Goal: Use online tool/utility: Utilize a website feature to perform a specific function

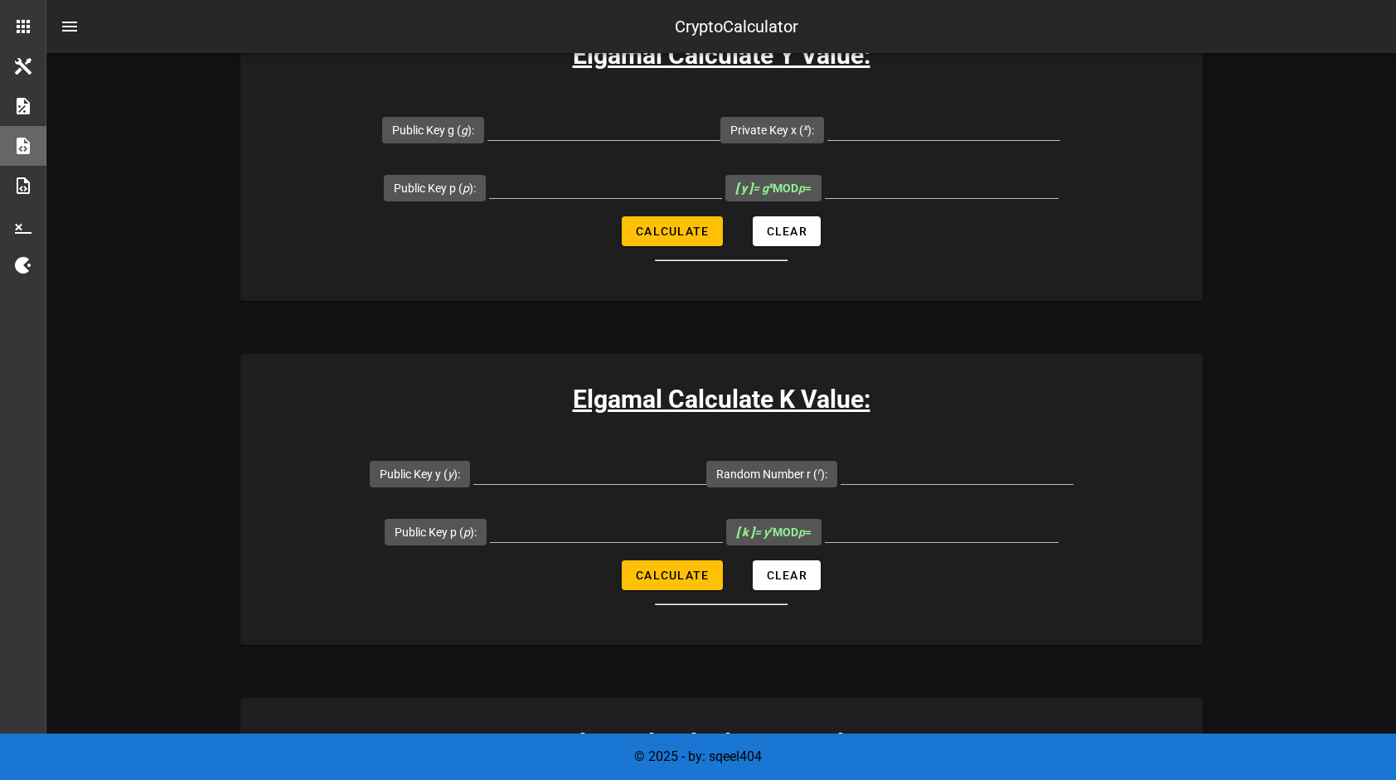
scroll to position [332, 0]
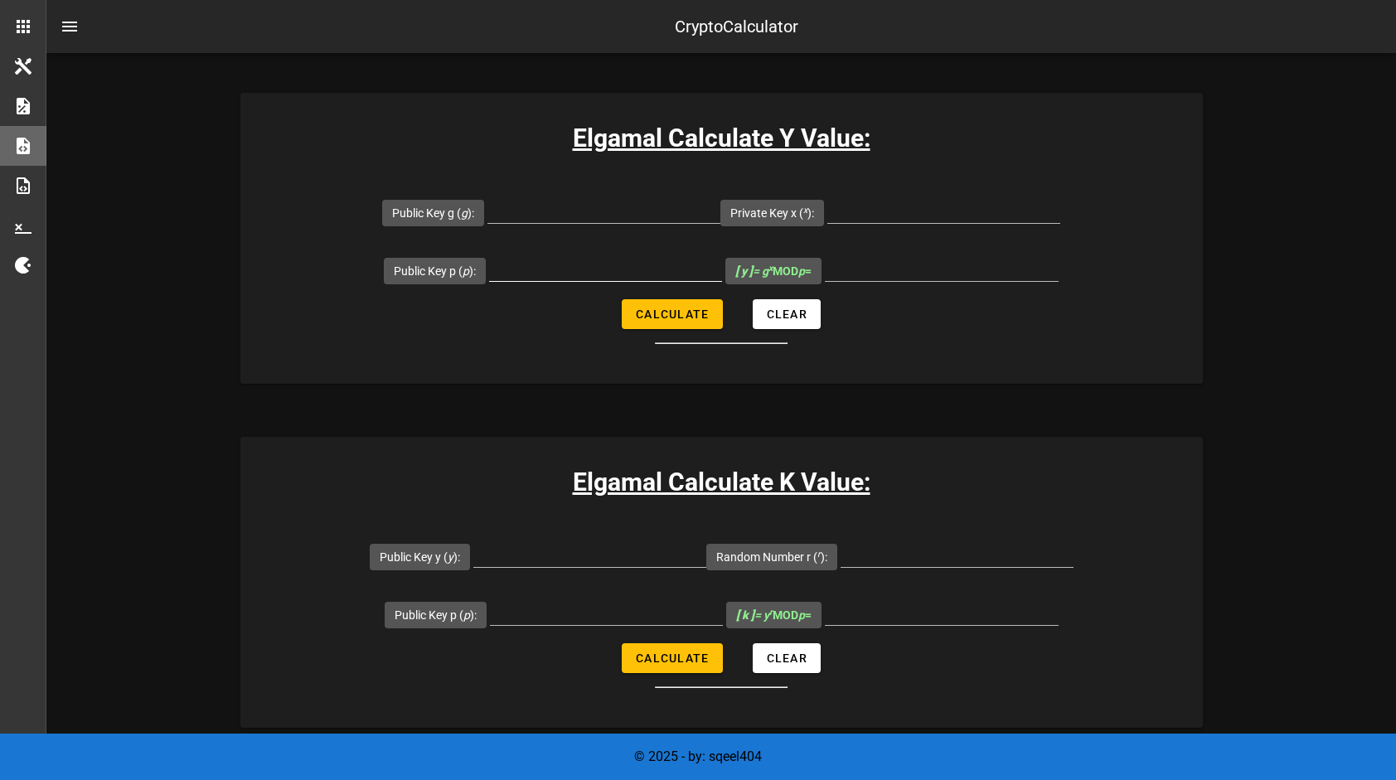
click at [537, 279] on input "Public Key p ( p ):" at bounding box center [605, 267] width 233 height 27
paste input "3221243059"
type input "3221243059"
click at [650, 222] on div at bounding box center [603, 209] width 233 height 27
paste input "16551"
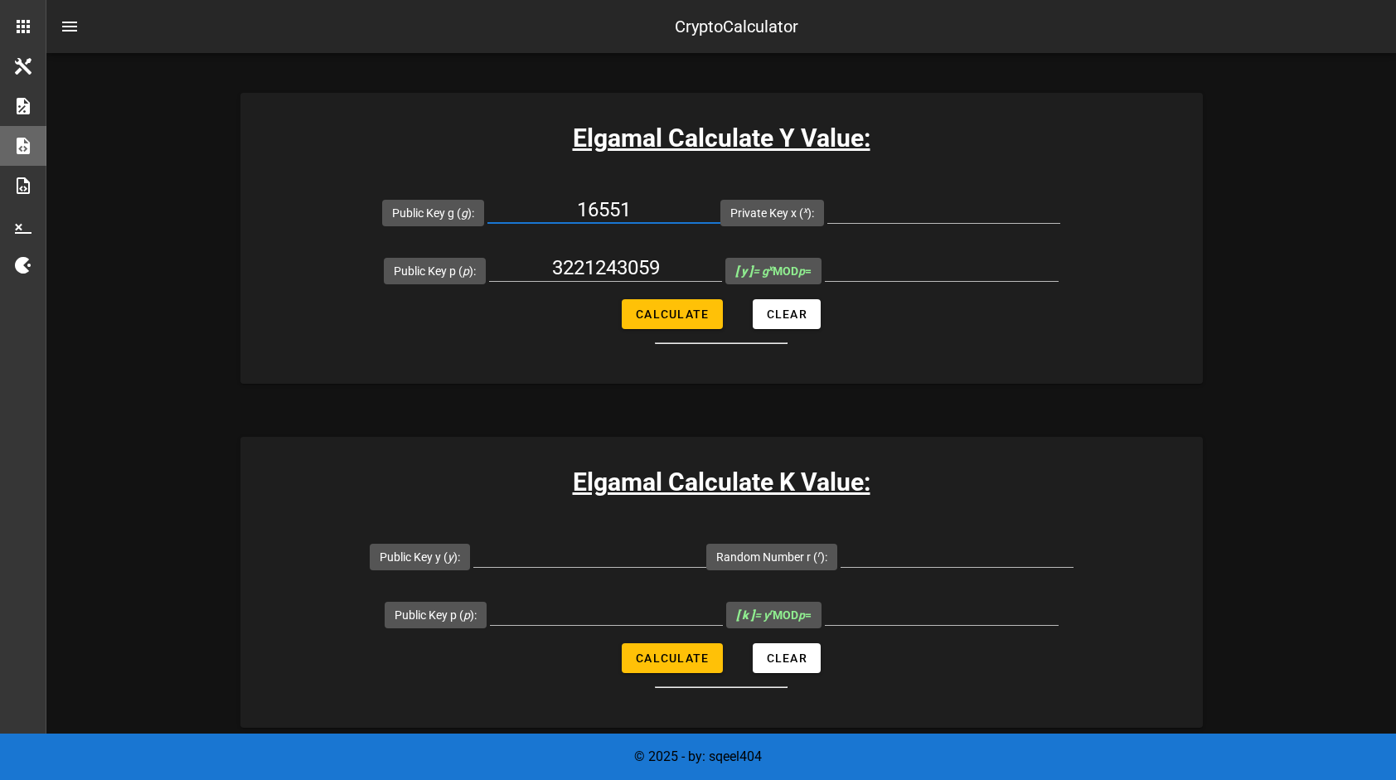
type input "16551"
click at [898, 207] on input "Private Key x ( x ):" at bounding box center [943, 209] width 233 height 27
paste input "5020"
type input "5020"
click at [683, 305] on button "Calculate" at bounding box center [672, 314] width 100 height 30
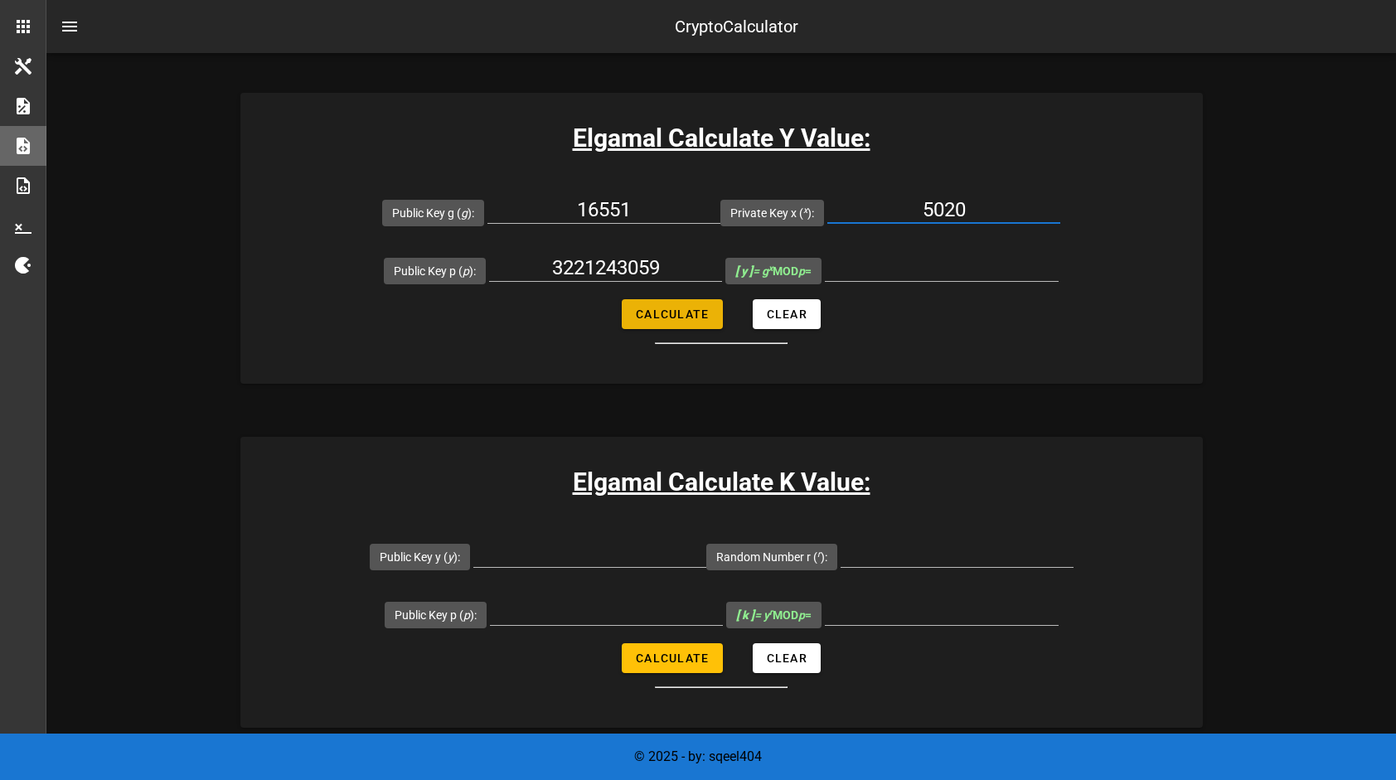
type input "218961126"
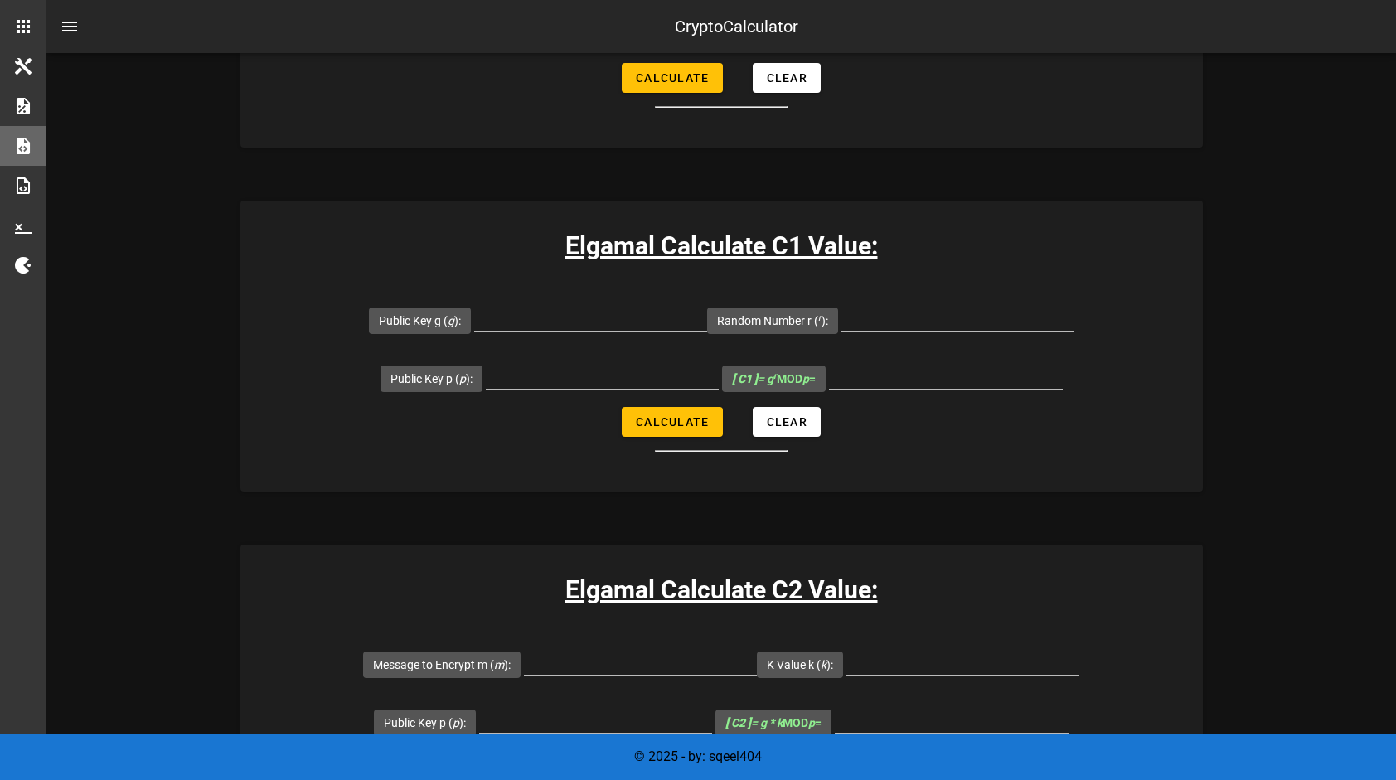
scroll to position [995, 0]
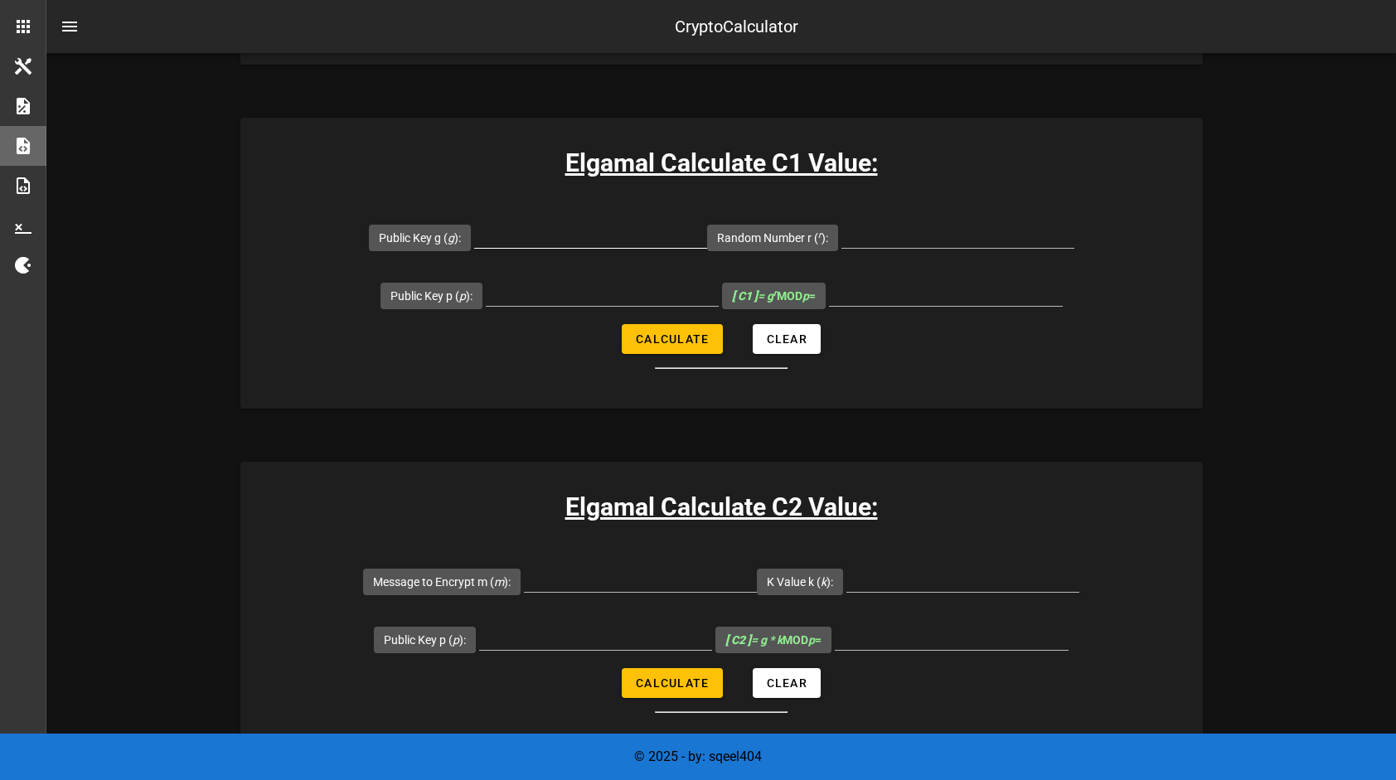
click at [600, 230] on input "Public Key g ( g ):" at bounding box center [590, 234] width 233 height 27
click at [860, 239] on input "Random Number r ( r ):" at bounding box center [957, 234] width 233 height 27
paste input "5020"
type input "5"
click at [565, 295] on input "Public Key p ( p ):" at bounding box center [602, 292] width 233 height 27
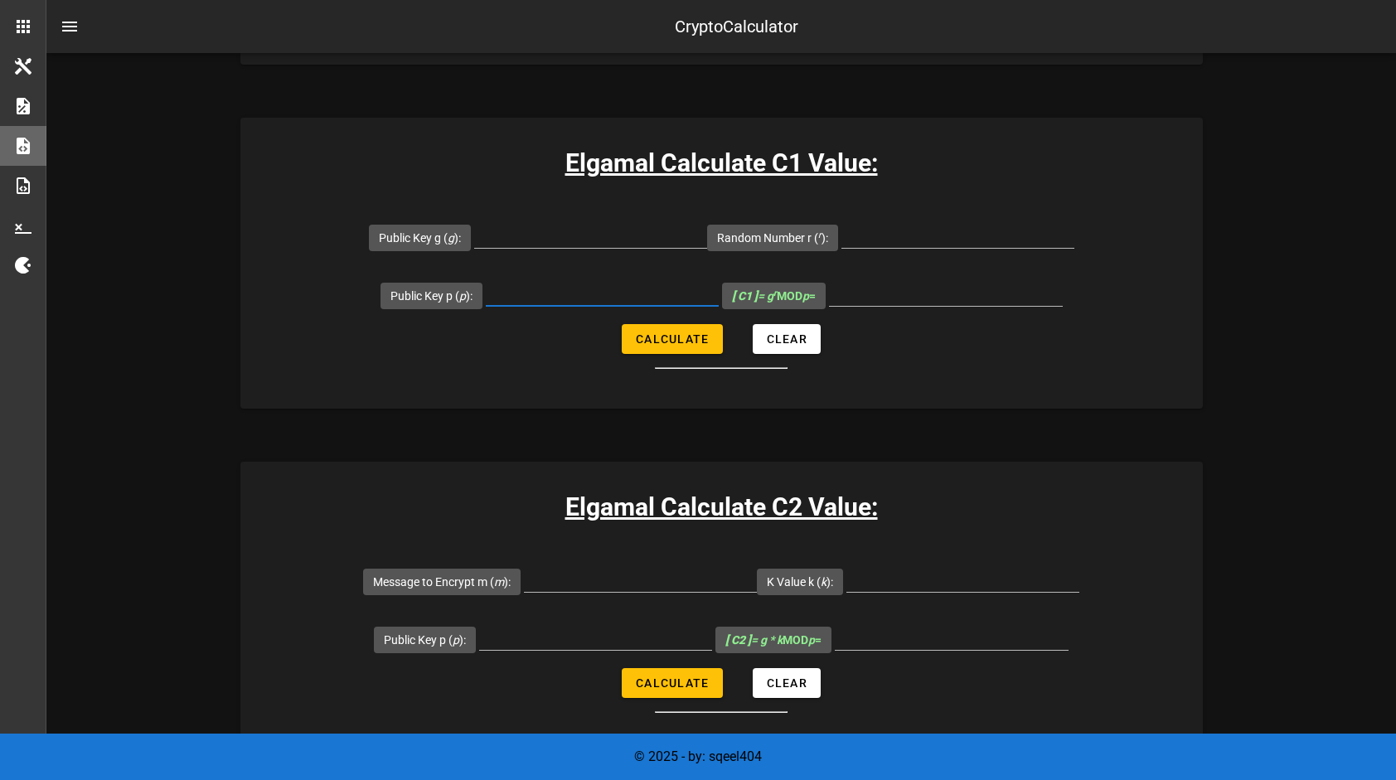
click at [575, 303] on div at bounding box center [602, 292] width 233 height 27
click at [541, 283] on input "Public Key p ( p ):" at bounding box center [602, 292] width 233 height 27
paste input "3221241523"
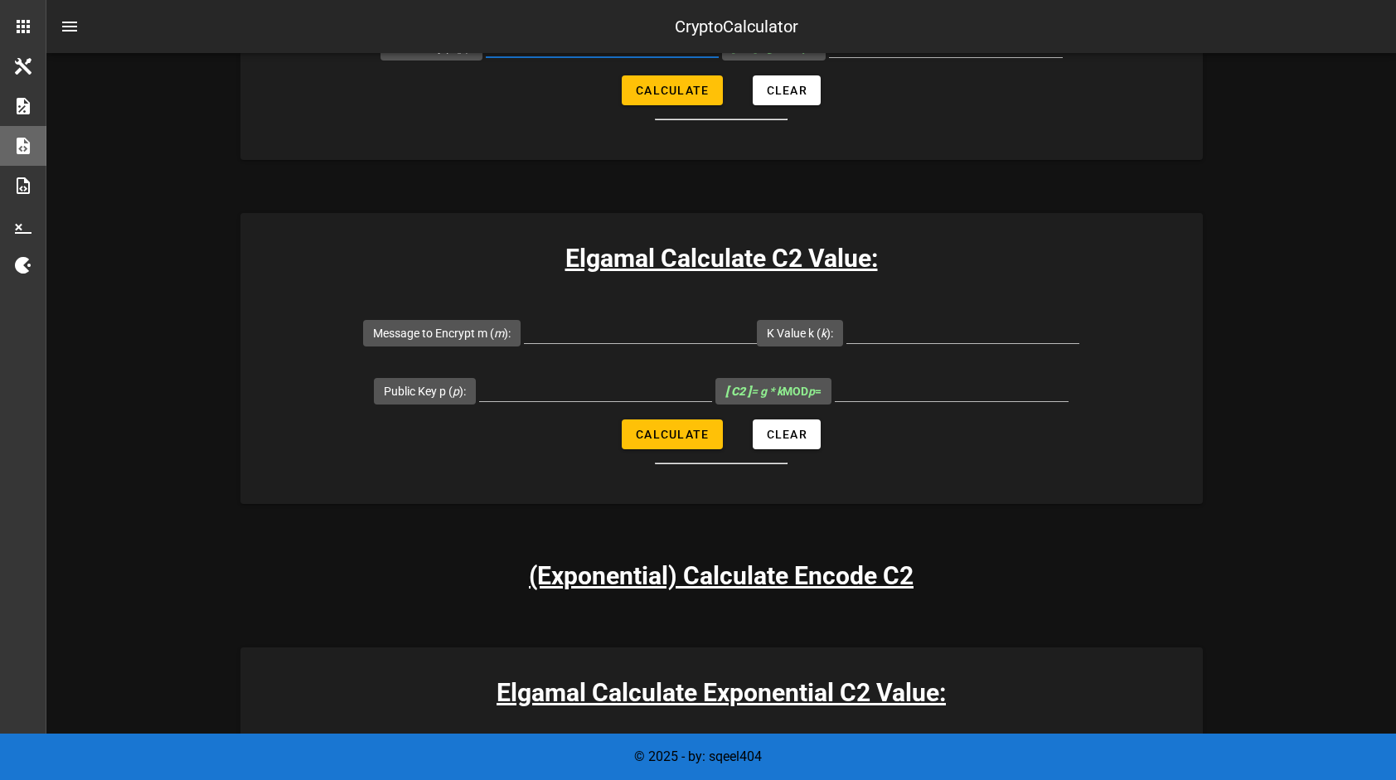
scroll to position [746, 0]
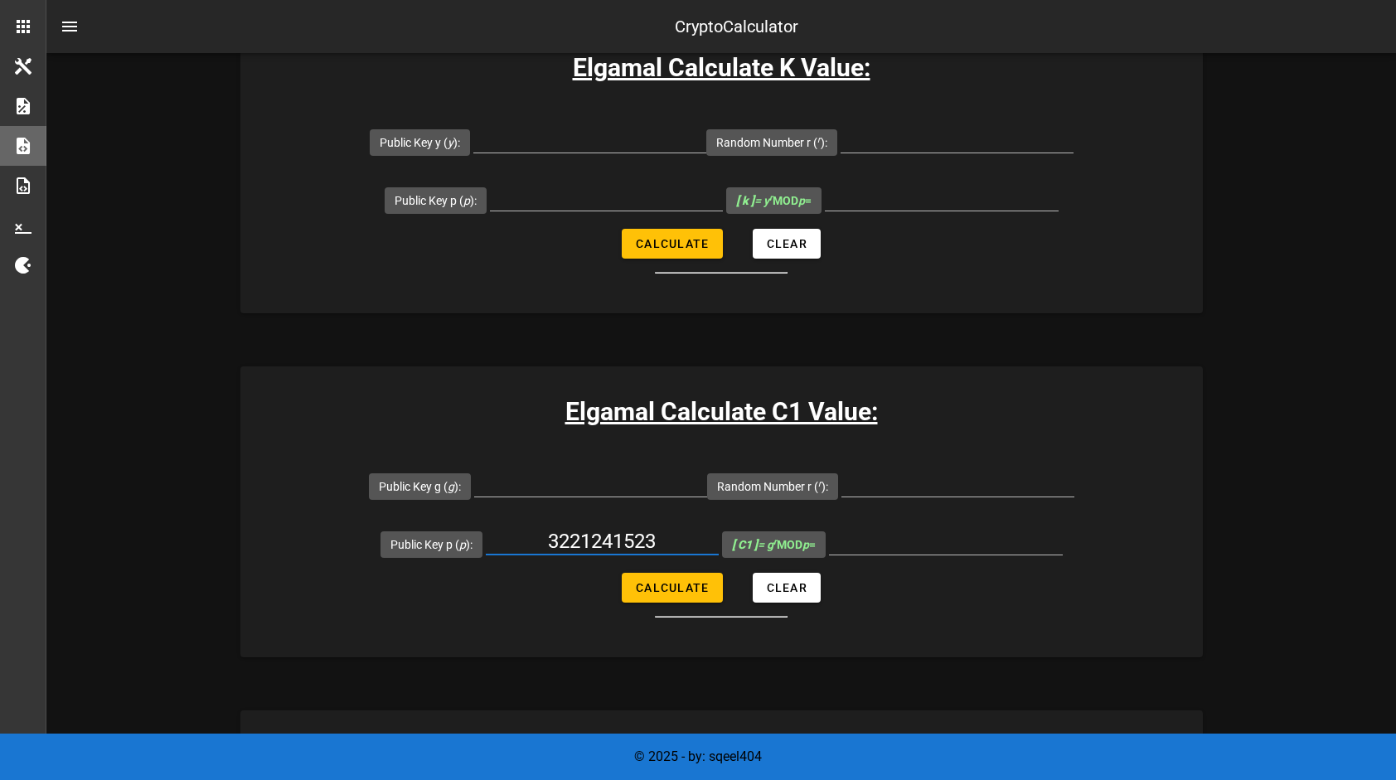
click at [605, 537] on input "3221241523" at bounding box center [602, 541] width 233 height 27
paste input "3059"
type input "3221243059"
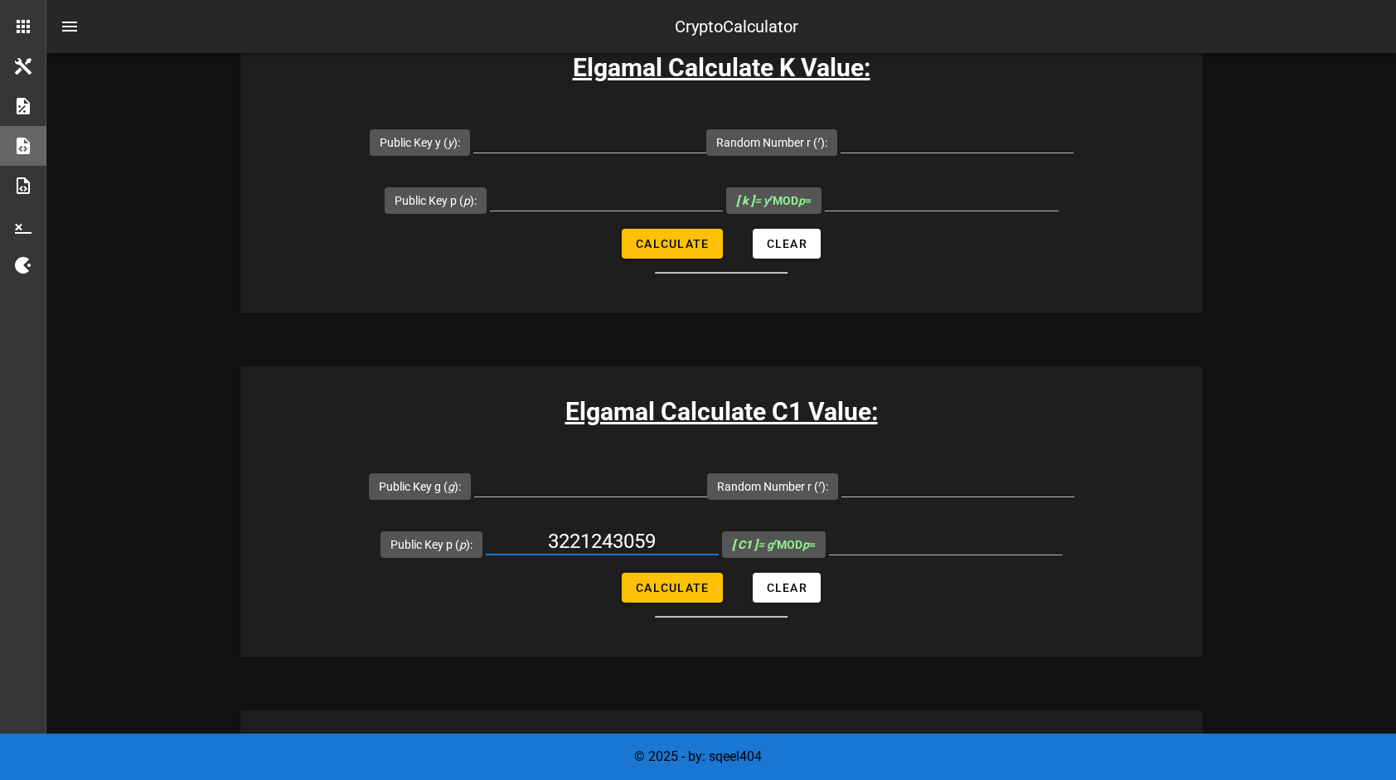
click at [608, 540] on input "3221243059" at bounding box center [602, 541] width 233 height 27
click at [612, 489] on input "Public Key g ( g ):" at bounding box center [590, 483] width 233 height 27
paste input "16551"
type input "16551"
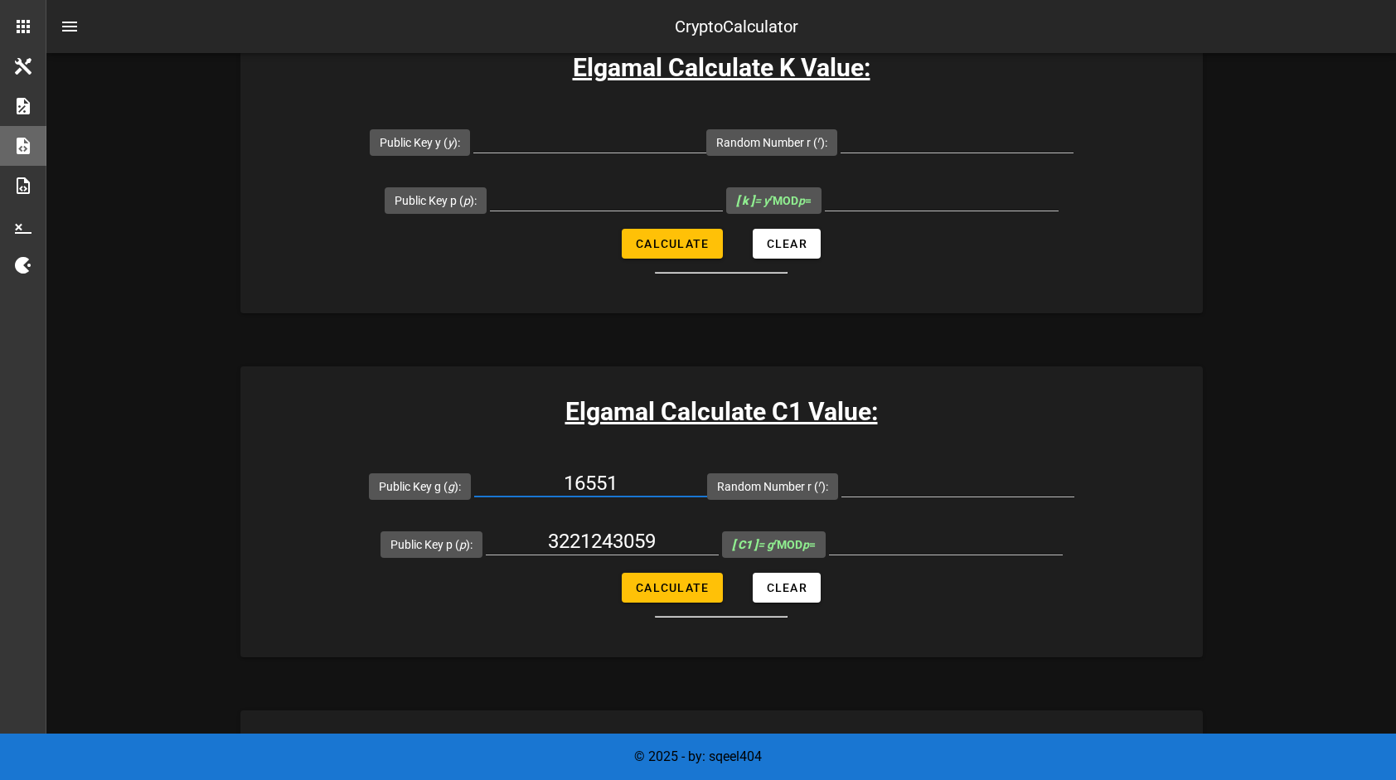
scroll to position [1078, 0]
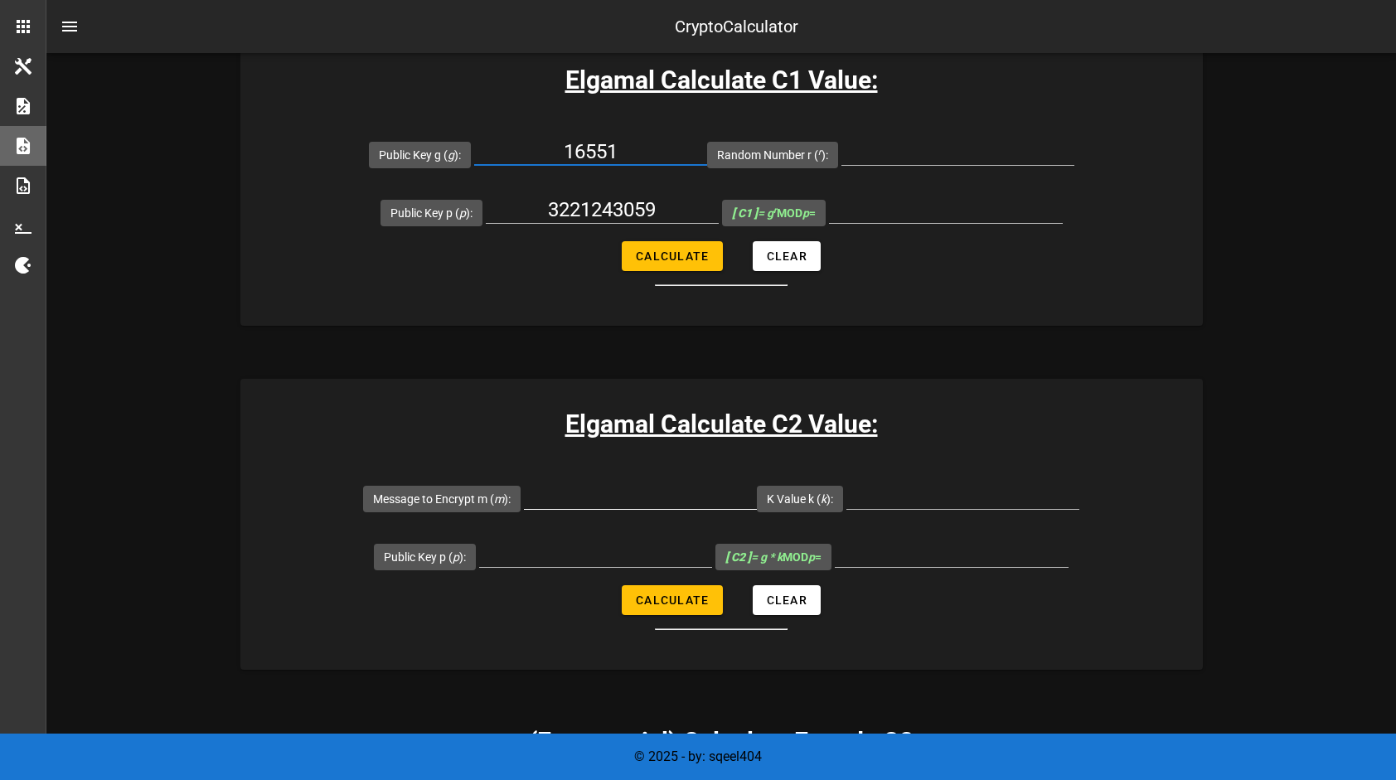
click at [645, 494] on input "Message to Encrypt m ( m ):" at bounding box center [640, 495] width 233 height 27
paste input "2888"
type input "2888"
click at [602, 145] on input "16551" at bounding box center [590, 151] width 233 height 27
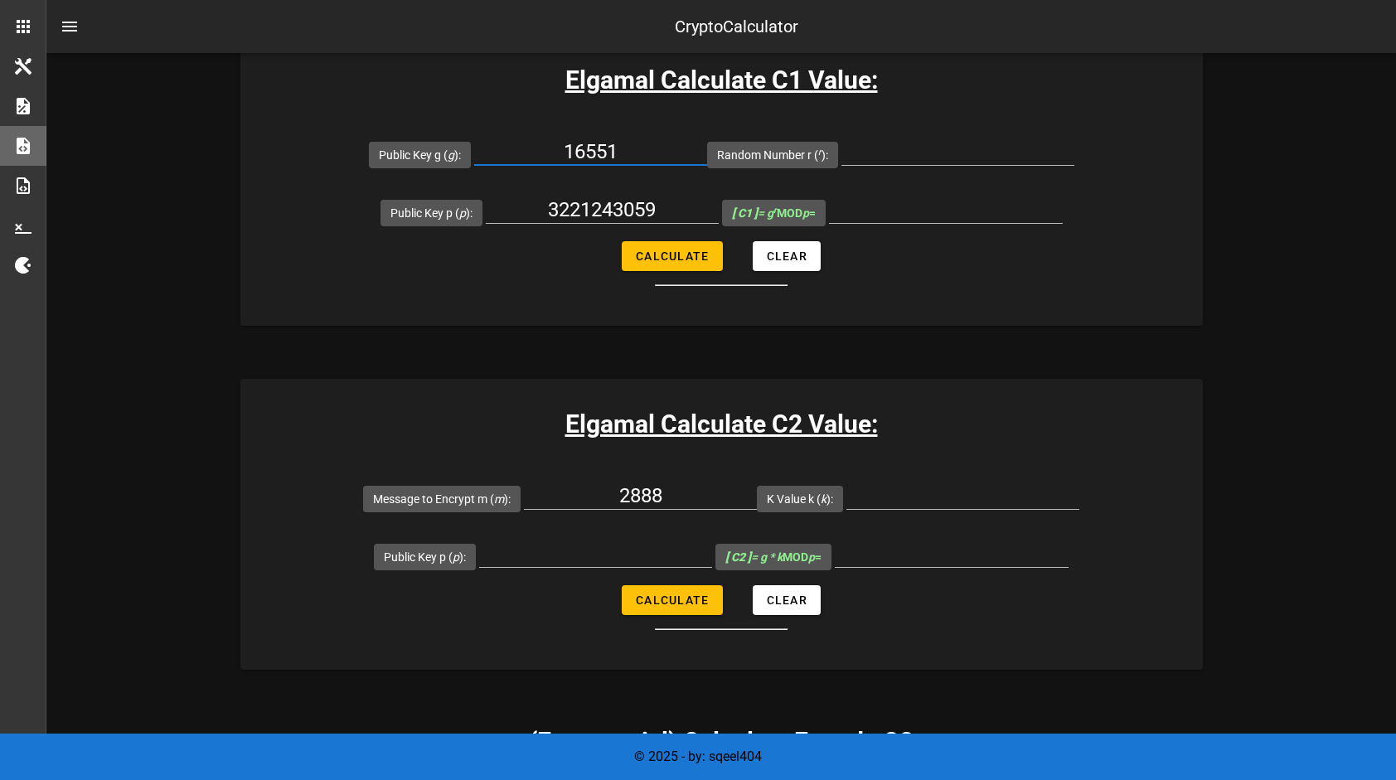
click at [602, 145] on input "16551" at bounding box center [590, 151] width 233 height 27
click at [993, 472] on div at bounding box center [962, 499] width 233 height 55
click at [977, 491] on input "K Value k ( k ):" at bounding box center [962, 495] width 233 height 27
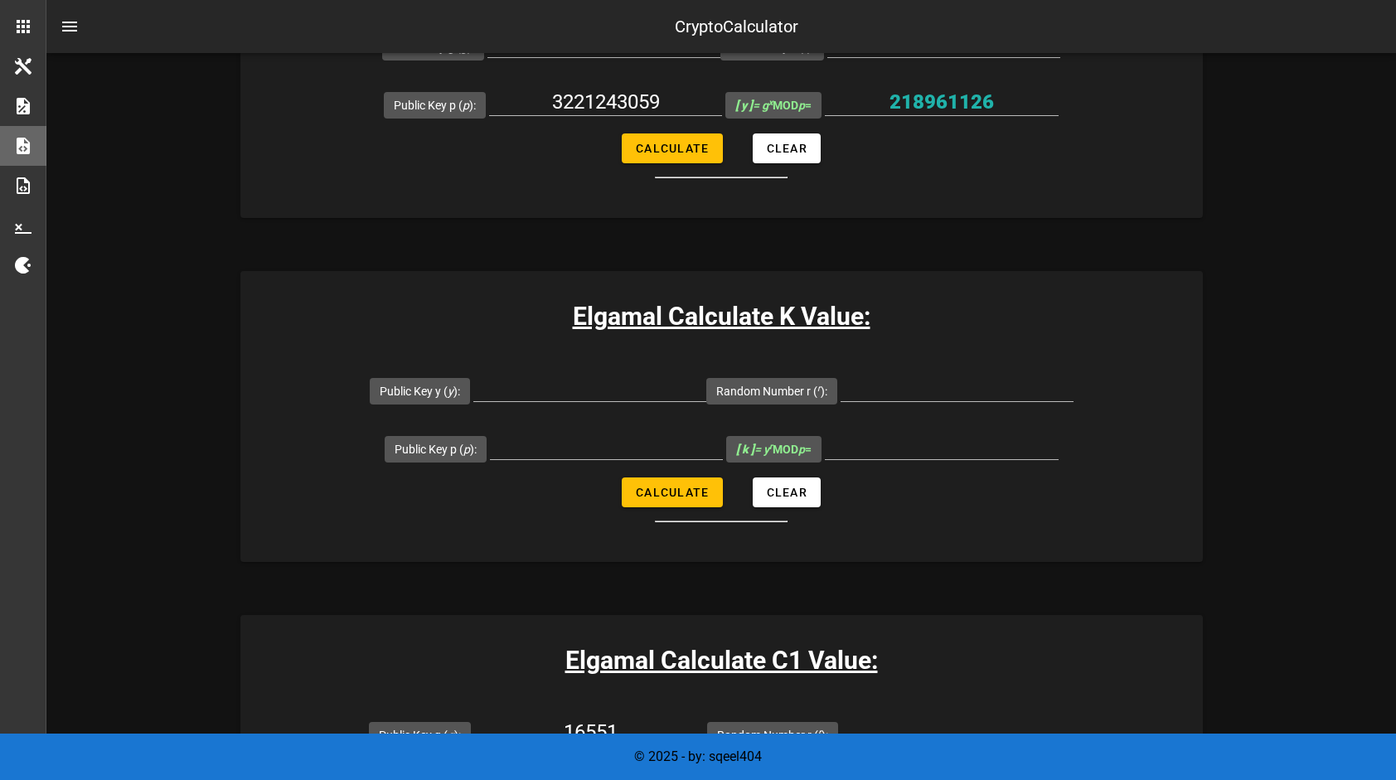
scroll to position [995, 0]
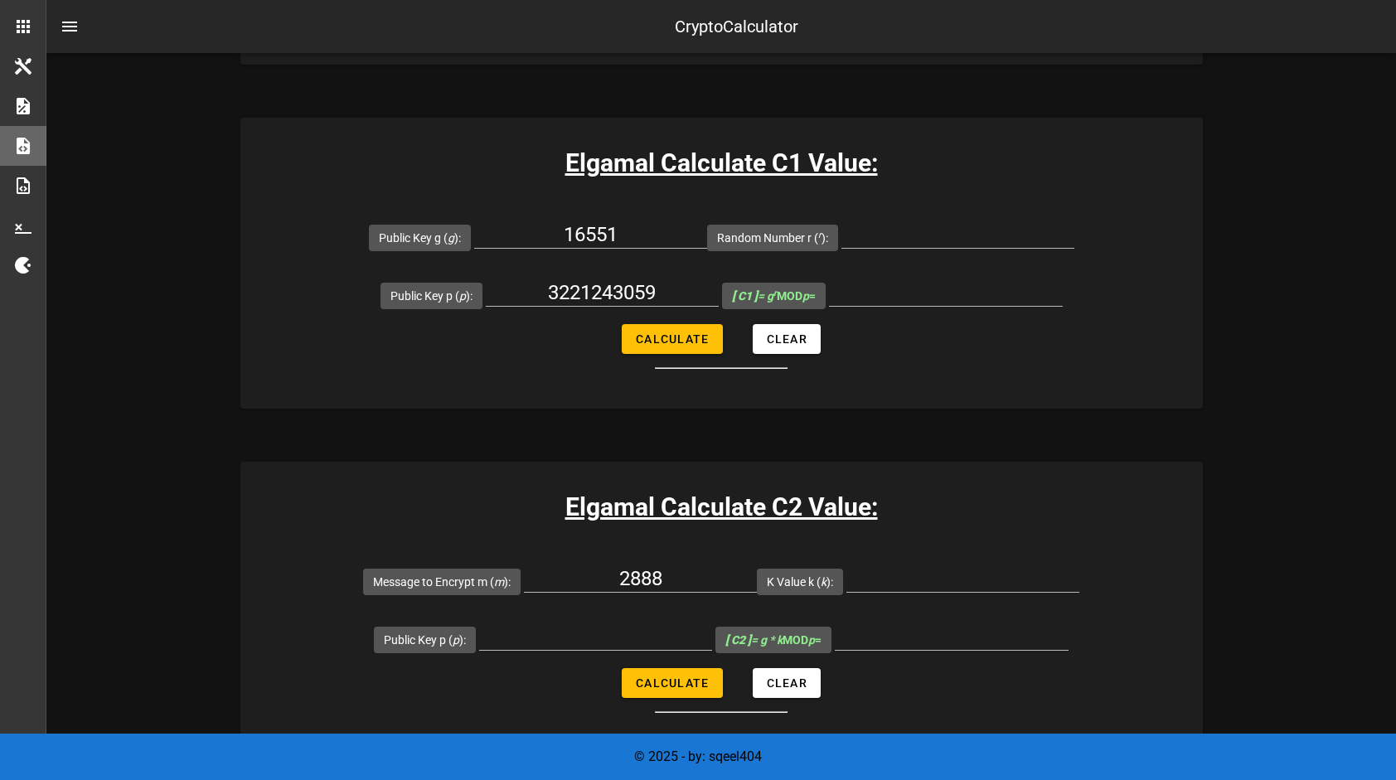
drag, startPoint x: 255, startPoint y: 337, endPoint x: 1330, endPoint y: 216, distance: 1081.9
click at [695, 344] on span "Calculate" at bounding box center [672, 338] width 74 height 13
type input "All fields are required"
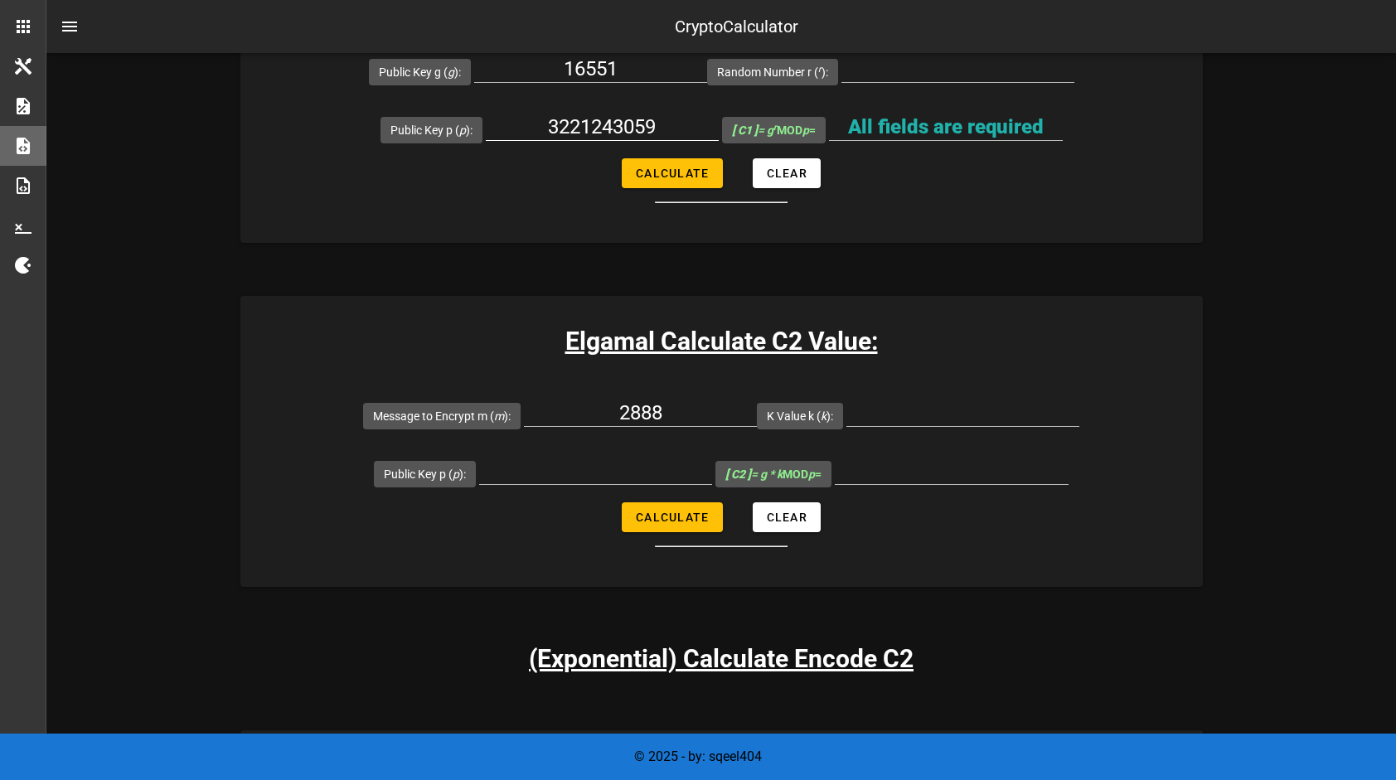
click at [597, 109] on div "3221243059" at bounding box center [602, 131] width 233 height 55
click at [608, 117] on input "3221243059" at bounding box center [602, 127] width 233 height 27
click at [588, 461] on input "Public Key p ( p ):" at bounding box center [595, 471] width 233 height 27
paste input "3221243059"
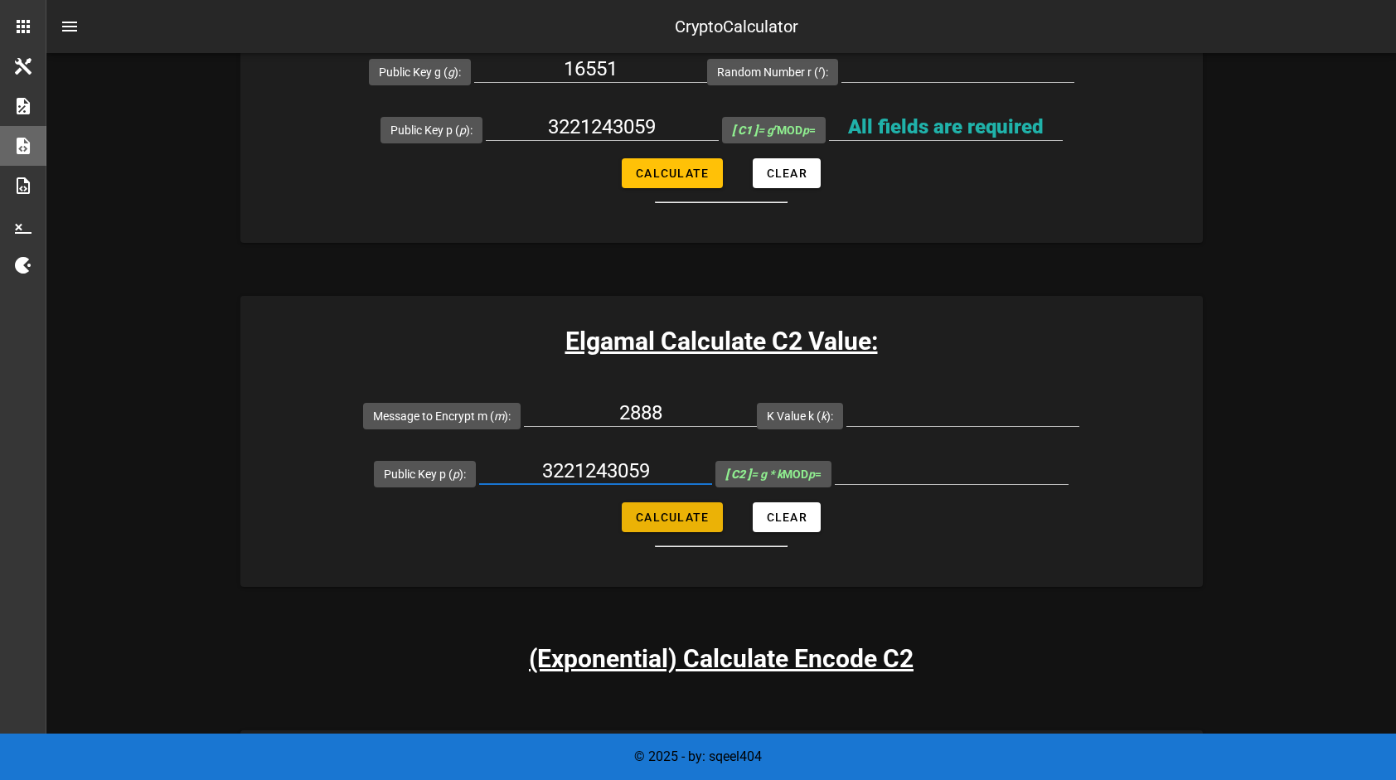
type input "3221243059"
click at [660, 519] on span "Calculate" at bounding box center [672, 517] width 74 height 13
type input "All fields are required"
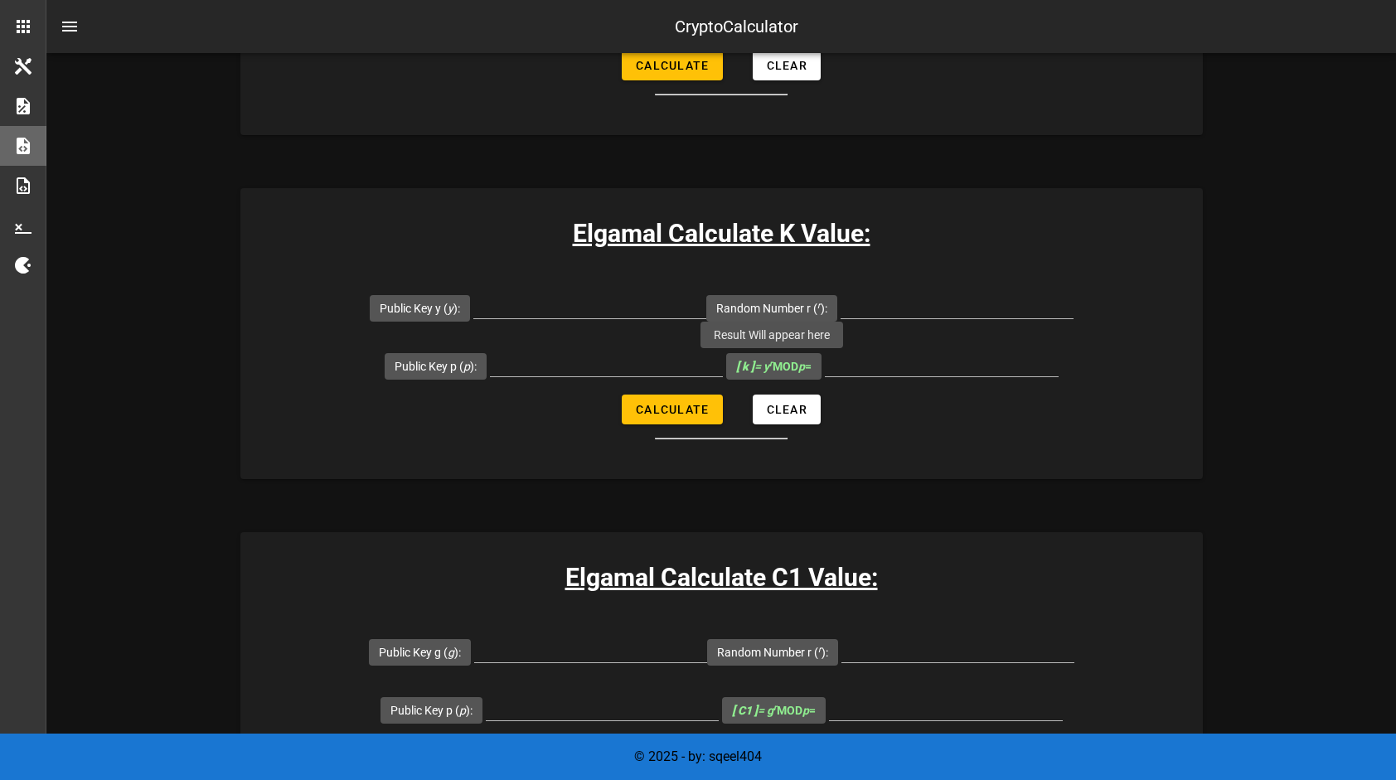
scroll to position [746, 0]
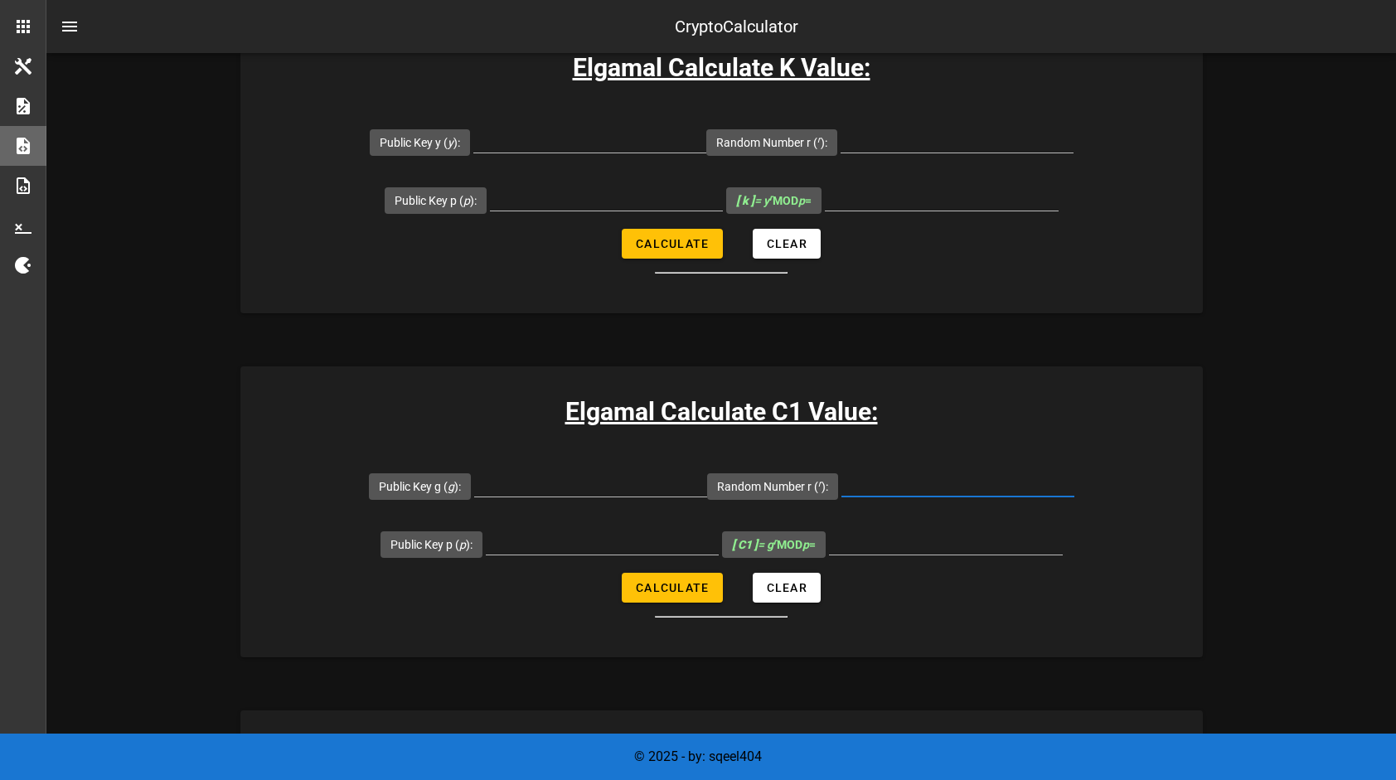
click at [897, 485] on input "Random Number r ( r ):" at bounding box center [957, 483] width 233 height 27
type input "13579"
click at [580, 533] on input "Public Key p ( p ):" at bounding box center [602, 541] width 233 height 27
paste input "3221243059"
type input "3221243059"
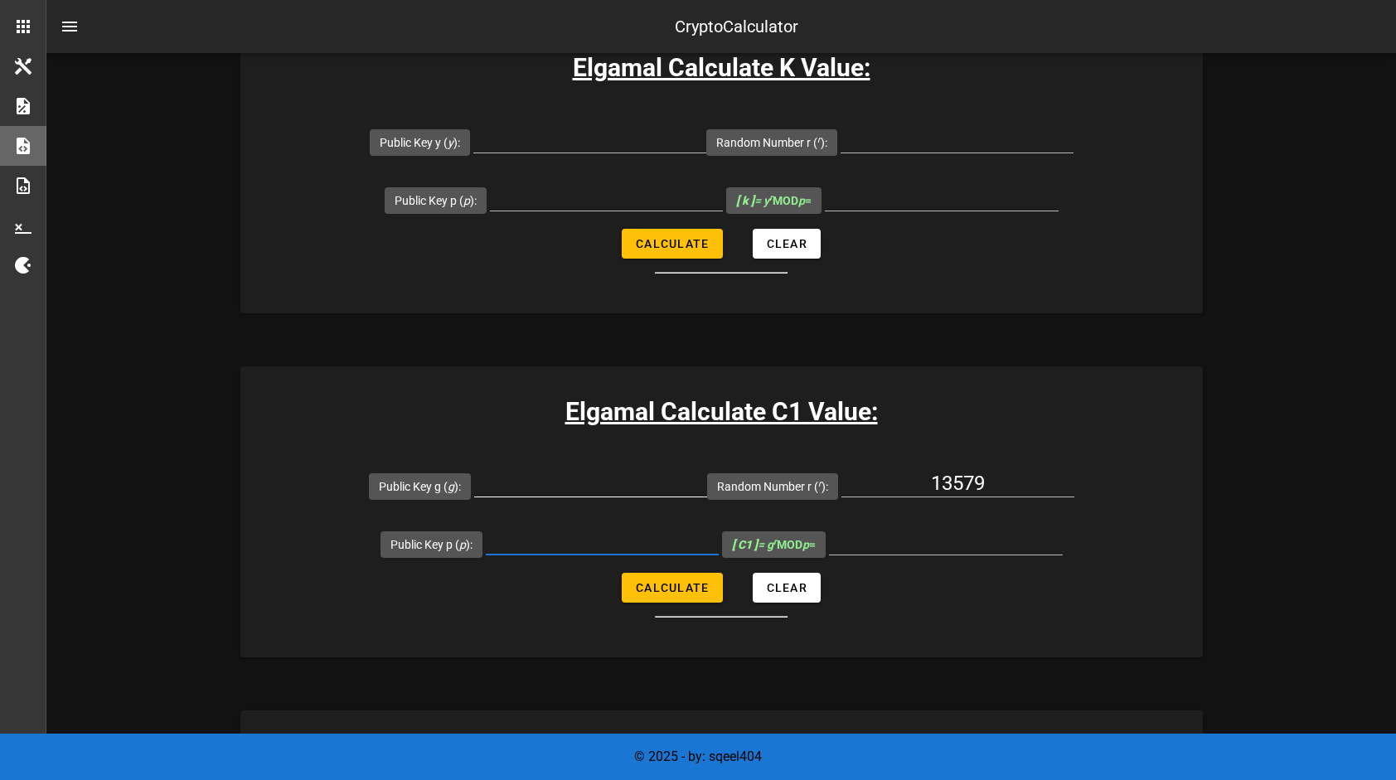
click at [598, 487] on input "Public Key g ( g ):" at bounding box center [590, 483] width 233 height 27
click at [580, 544] on input "Public Key p ( p ):" at bounding box center [602, 541] width 233 height 27
paste input "3221243059"
click at [597, 118] on div at bounding box center [589, 143] width 233 height 55
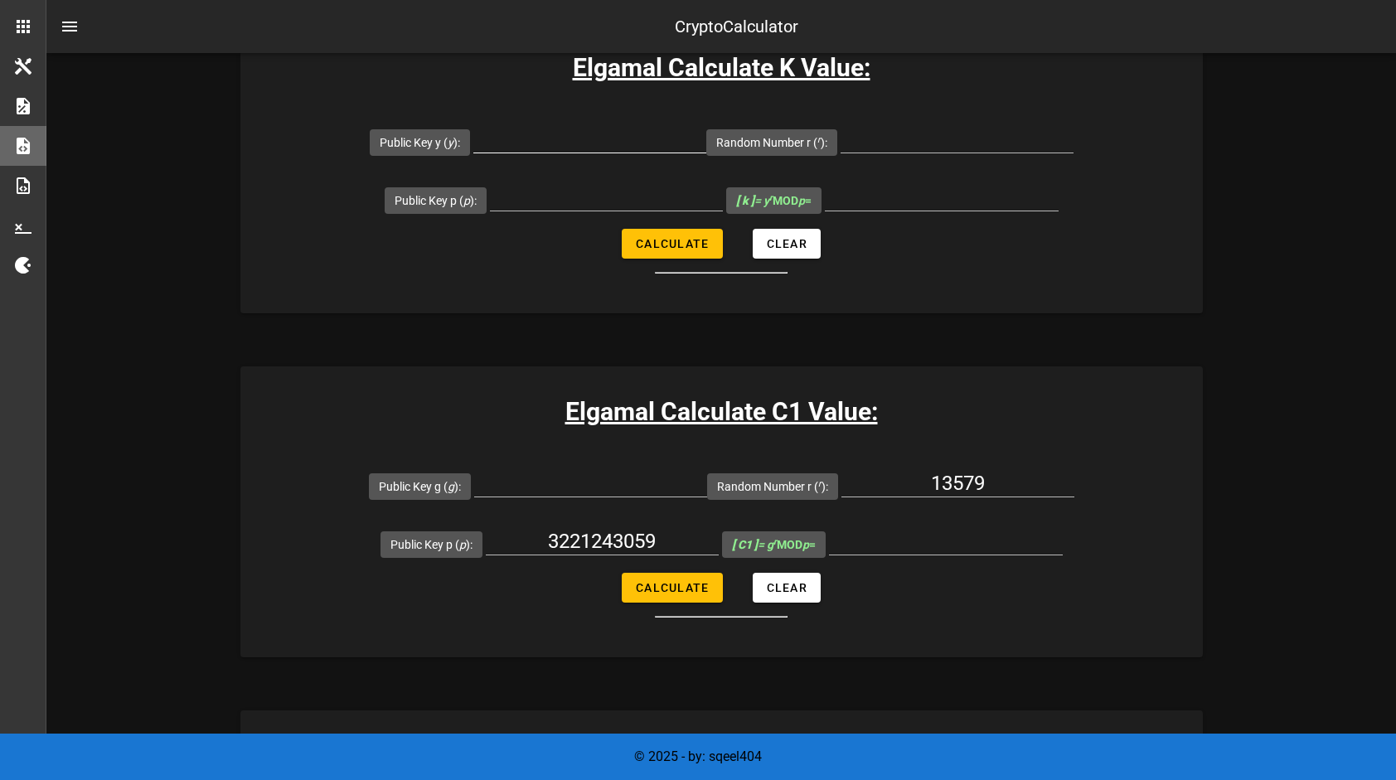
click at [597, 117] on div at bounding box center [589, 143] width 233 height 55
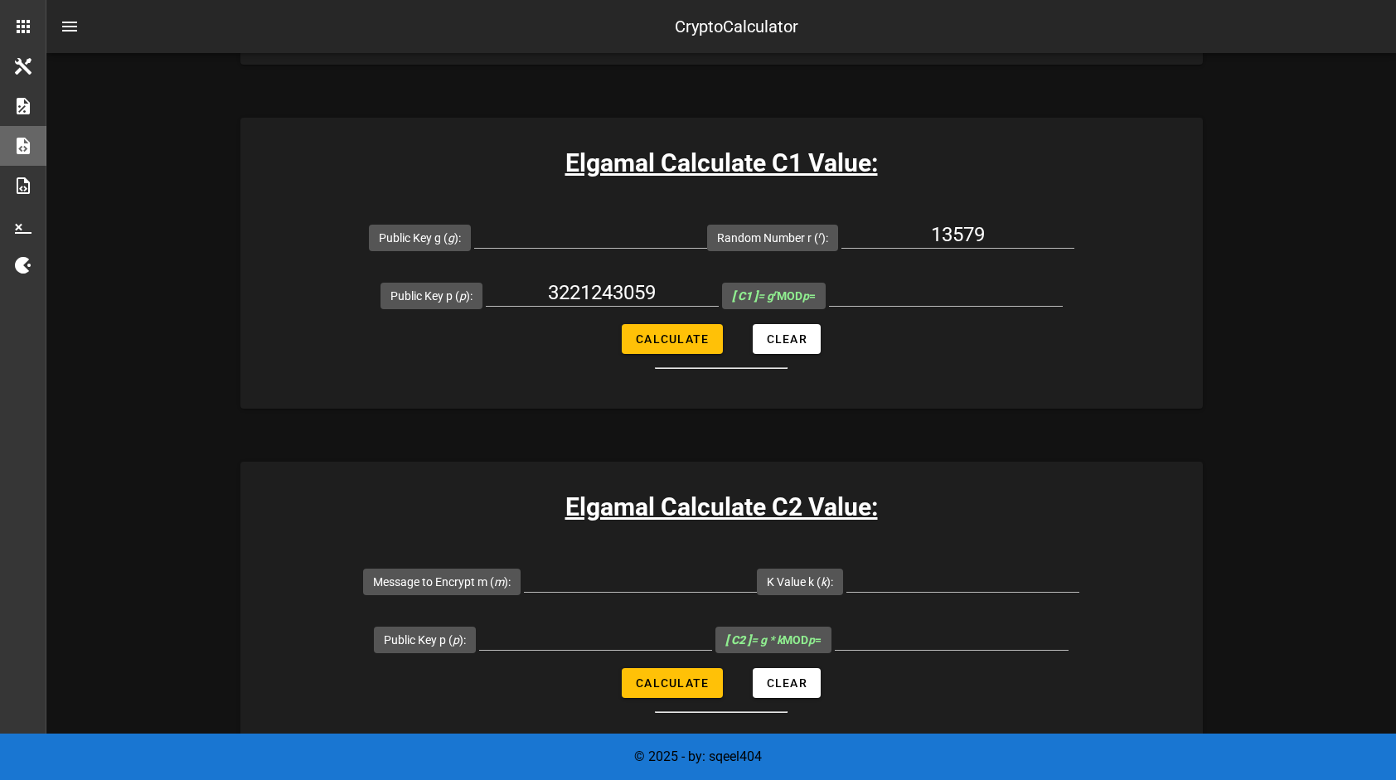
scroll to position [912, 0]
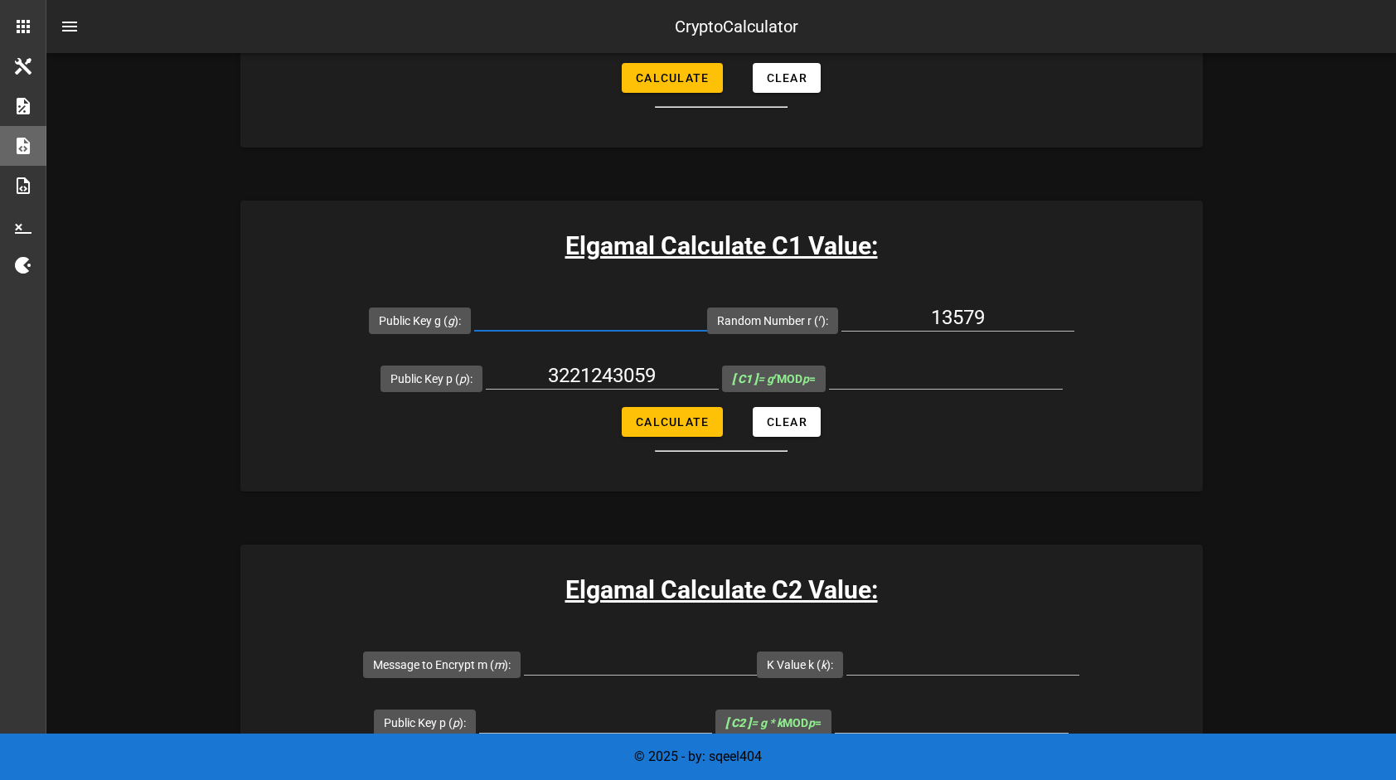
click at [575, 315] on input "Public Key g ( g ):" at bounding box center [590, 317] width 233 height 27
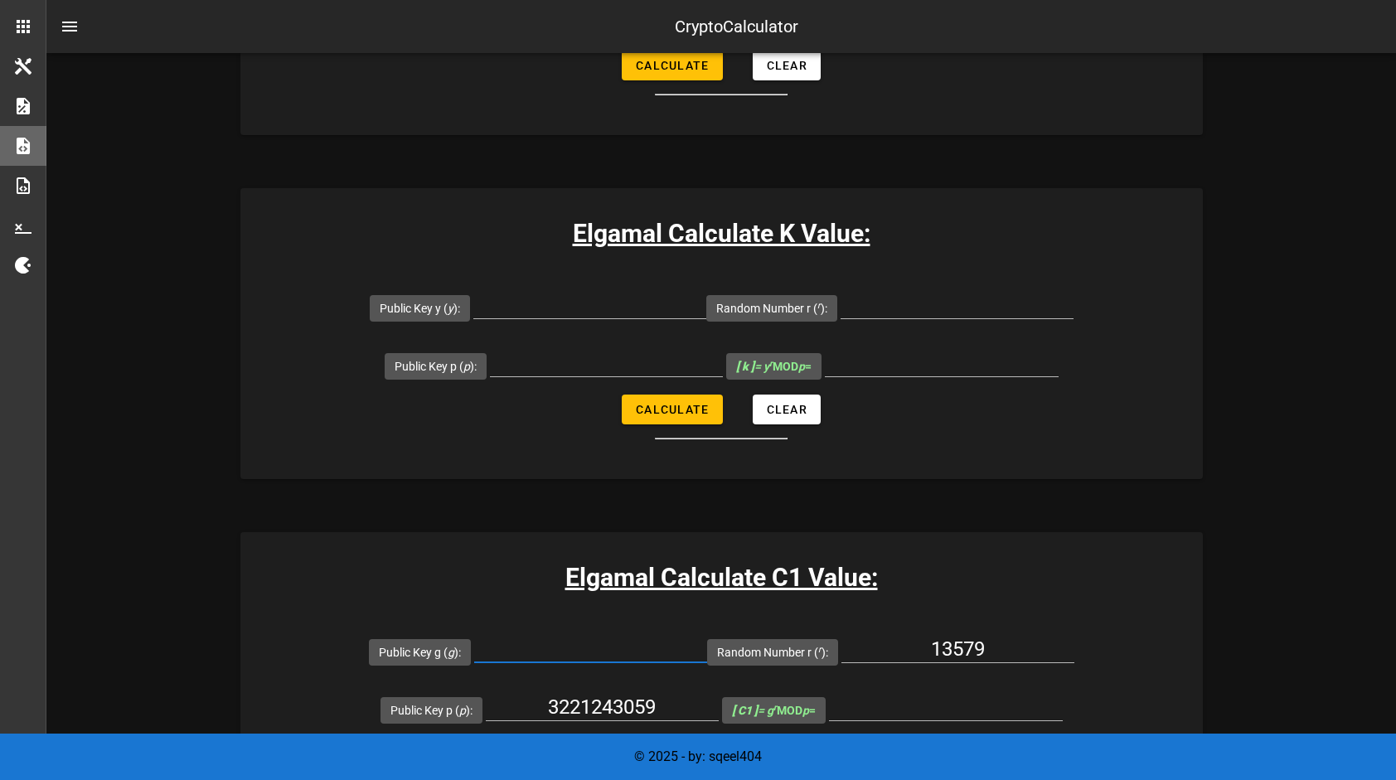
scroll to position [829, 0]
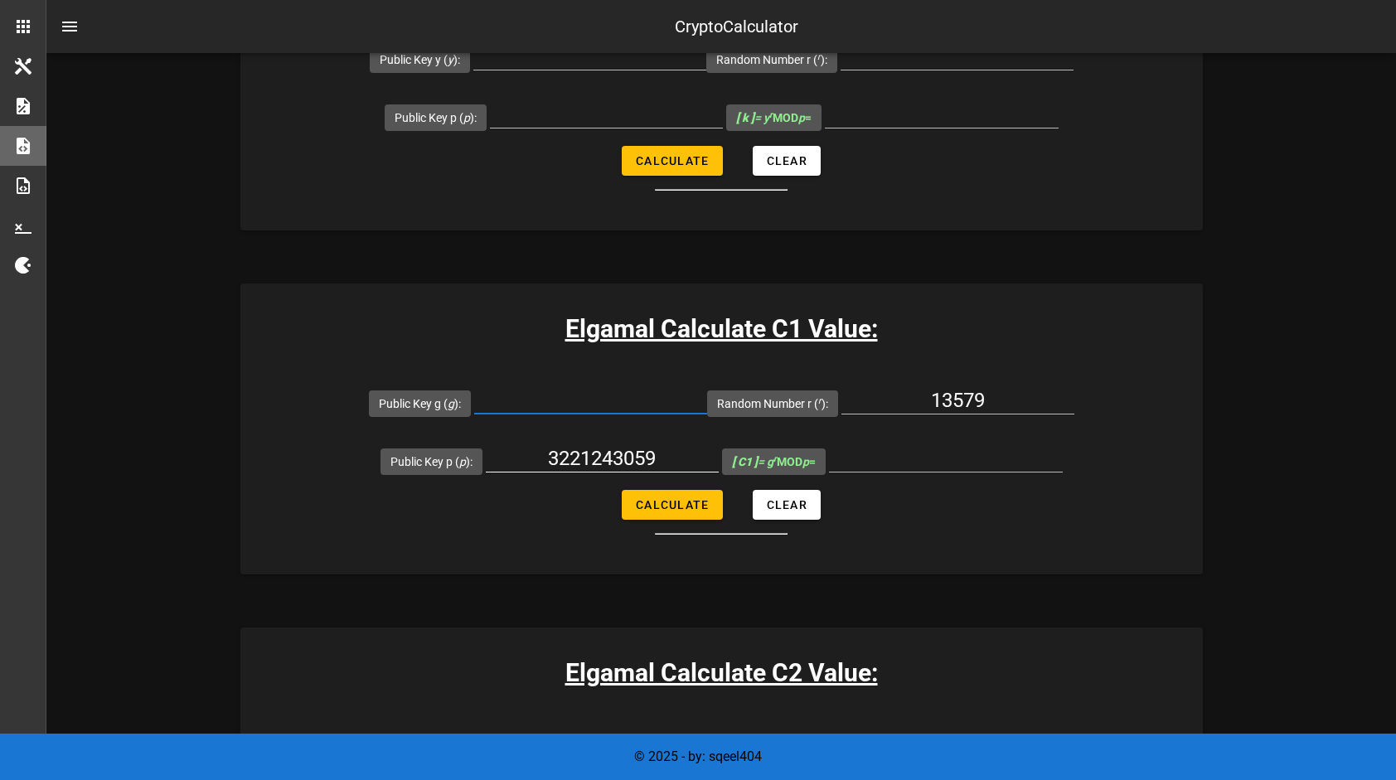
click at [605, 462] on input "3221243059" at bounding box center [602, 458] width 233 height 27
paste input "57261"
type input "3221257261"
click at [610, 457] on input "3221257261" at bounding box center [602, 458] width 233 height 27
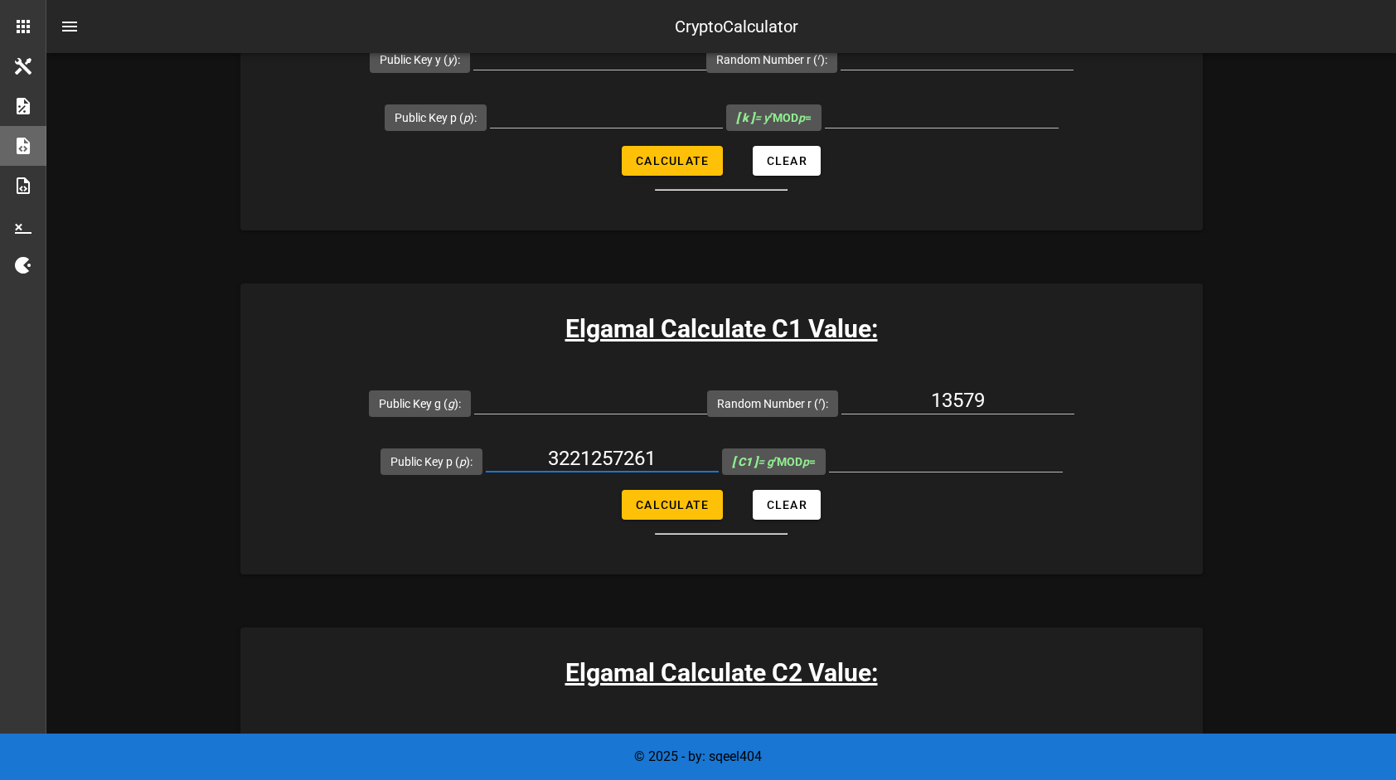
click at [610, 457] on input "3221257261" at bounding box center [602, 458] width 233 height 27
click at [964, 405] on input "13579" at bounding box center [957, 400] width 233 height 27
paste input "3134"
type input "31349"
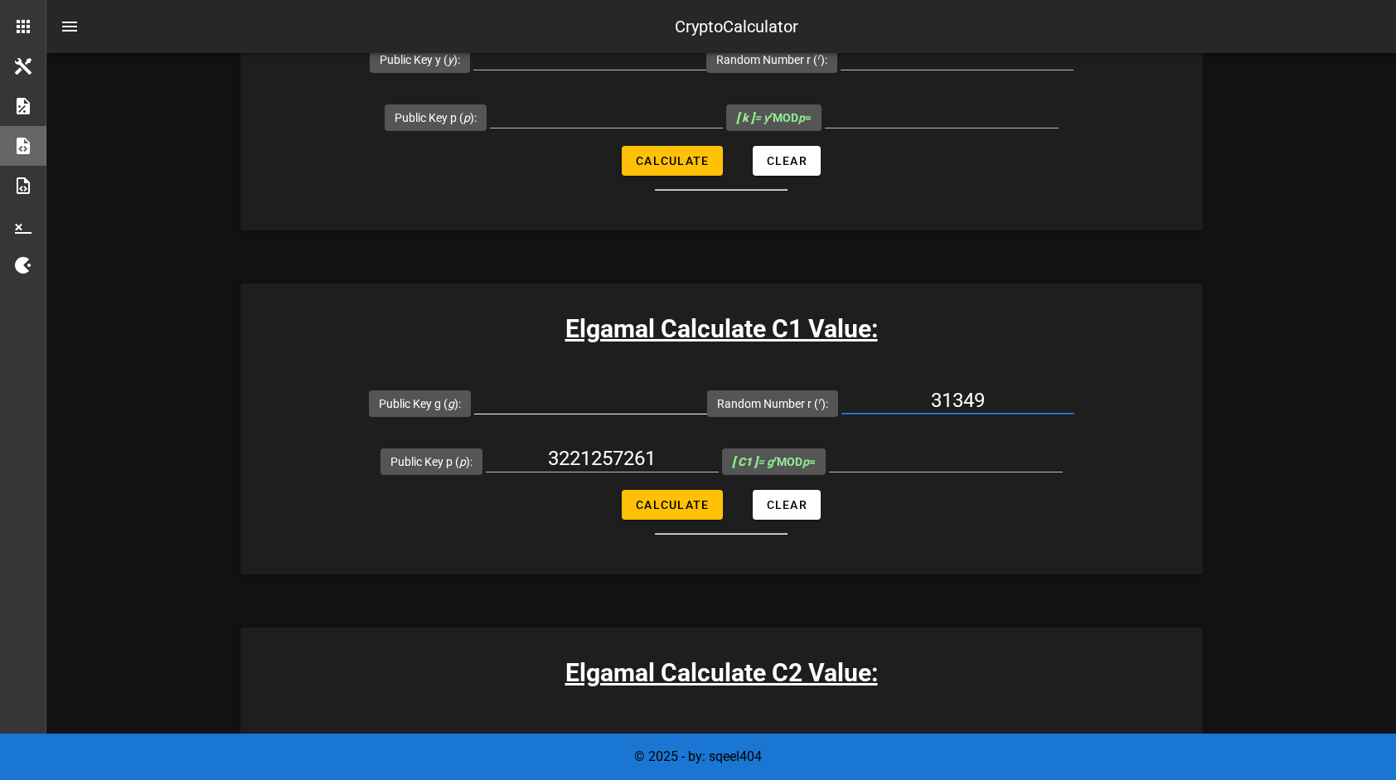
click at [597, 395] on input "Public Key g ( g ):" at bounding box center [590, 400] width 233 height 27
paste input "24784"
type input "24784"
click at [652, 498] on span "Calculate" at bounding box center [672, 504] width 74 height 13
type input "1186210087"
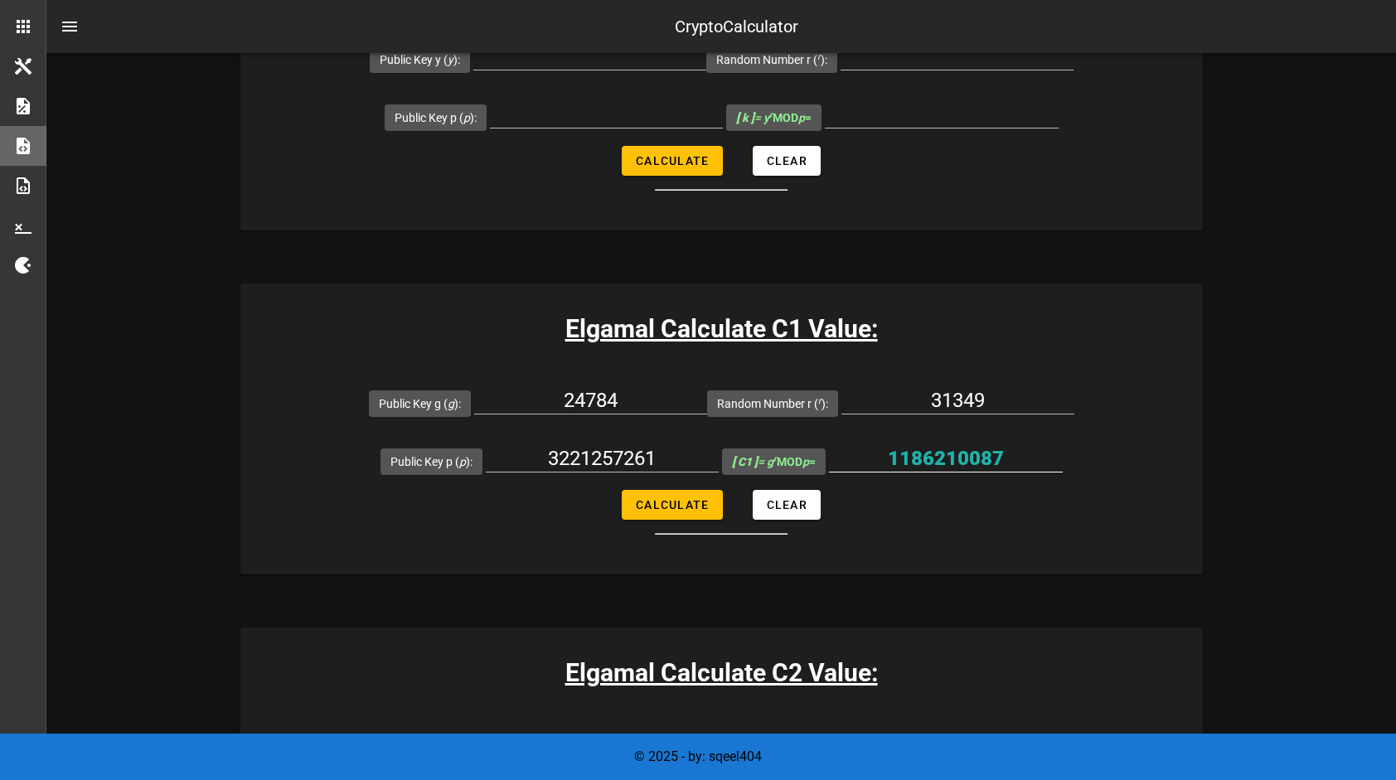
click at [959, 455] on input "1186210087" at bounding box center [946, 458] width 234 height 27
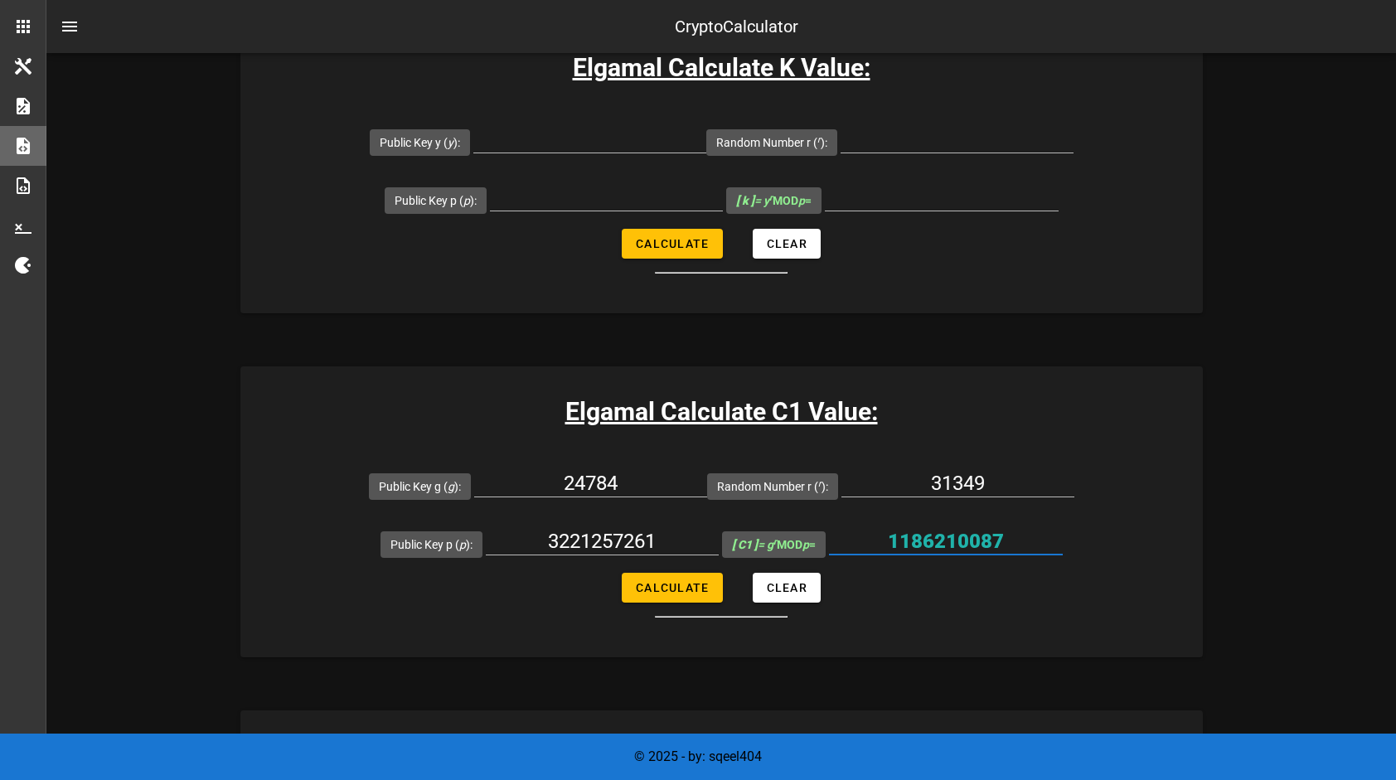
scroll to position [497, 0]
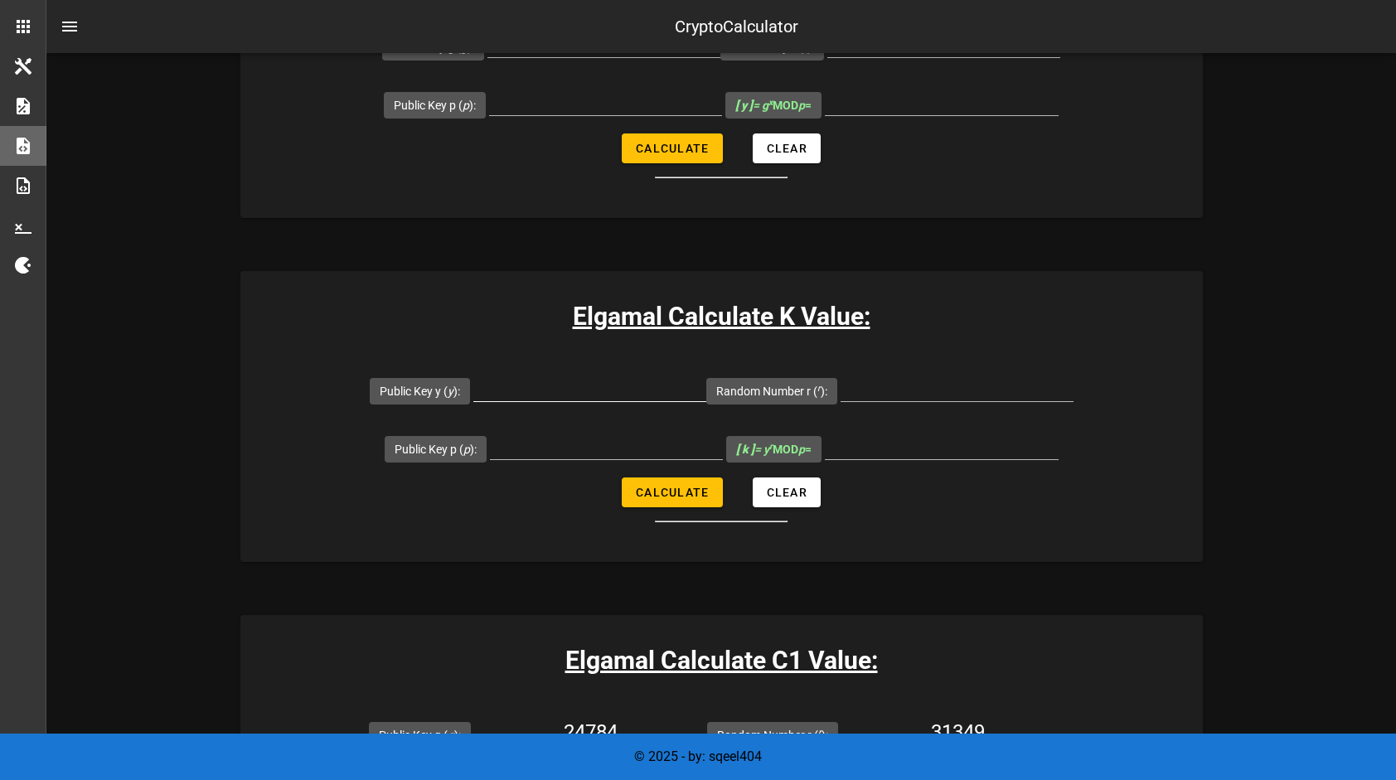
click at [628, 396] on input "Public Key y ( y ):" at bounding box center [589, 388] width 233 height 27
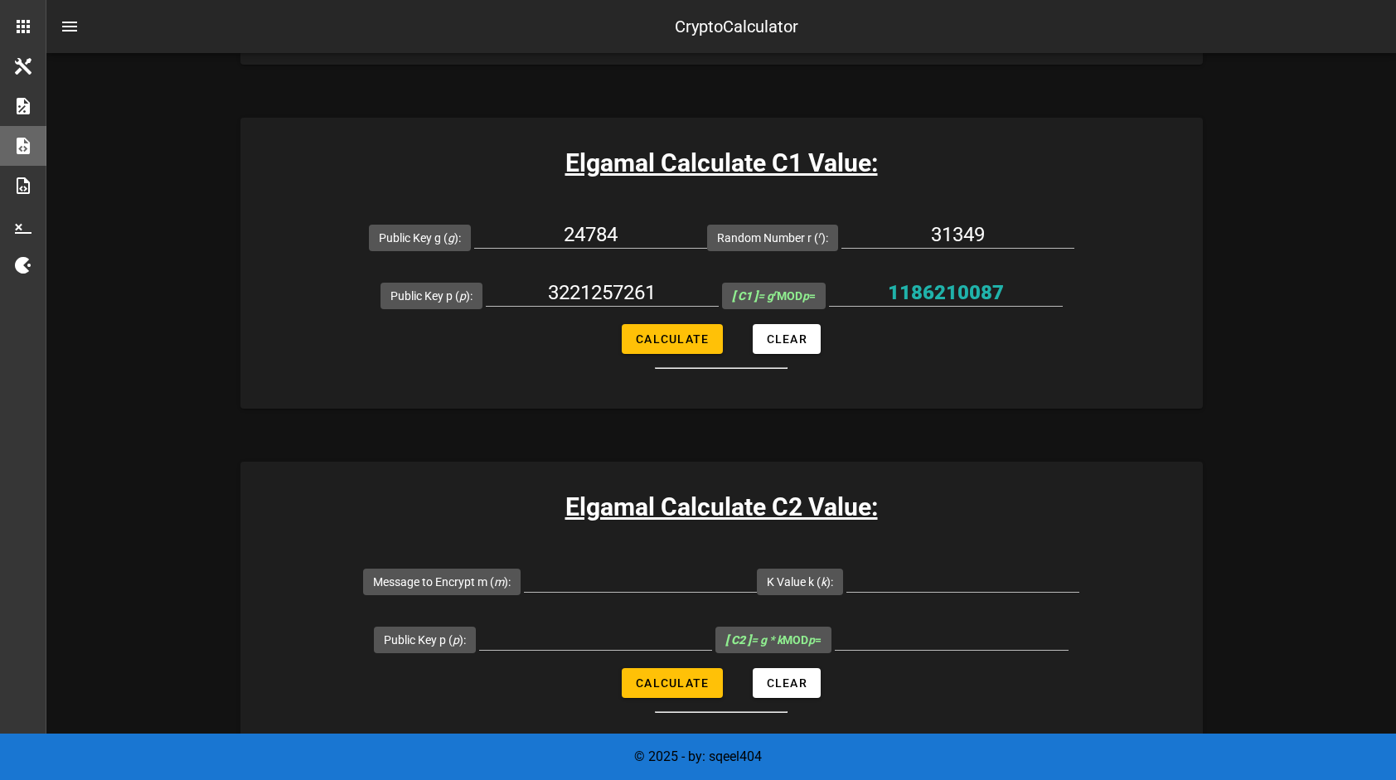
scroll to position [746, 0]
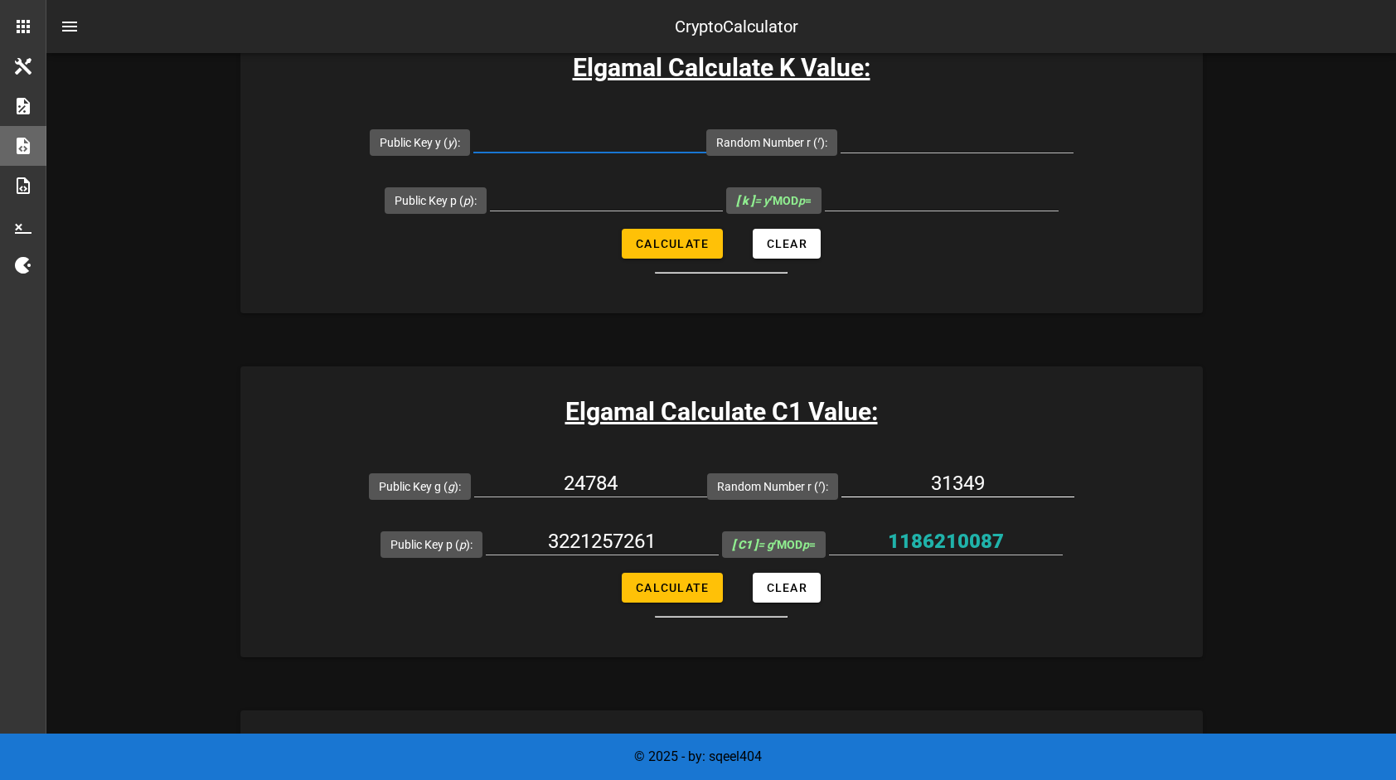
click at [947, 475] on input "31349" at bounding box center [957, 483] width 233 height 27
click at [916, 131] on input "Random Number r ( r ):" at bounding box center [957, 139] width 233 height 27
paste input "31349"
type input "31349"
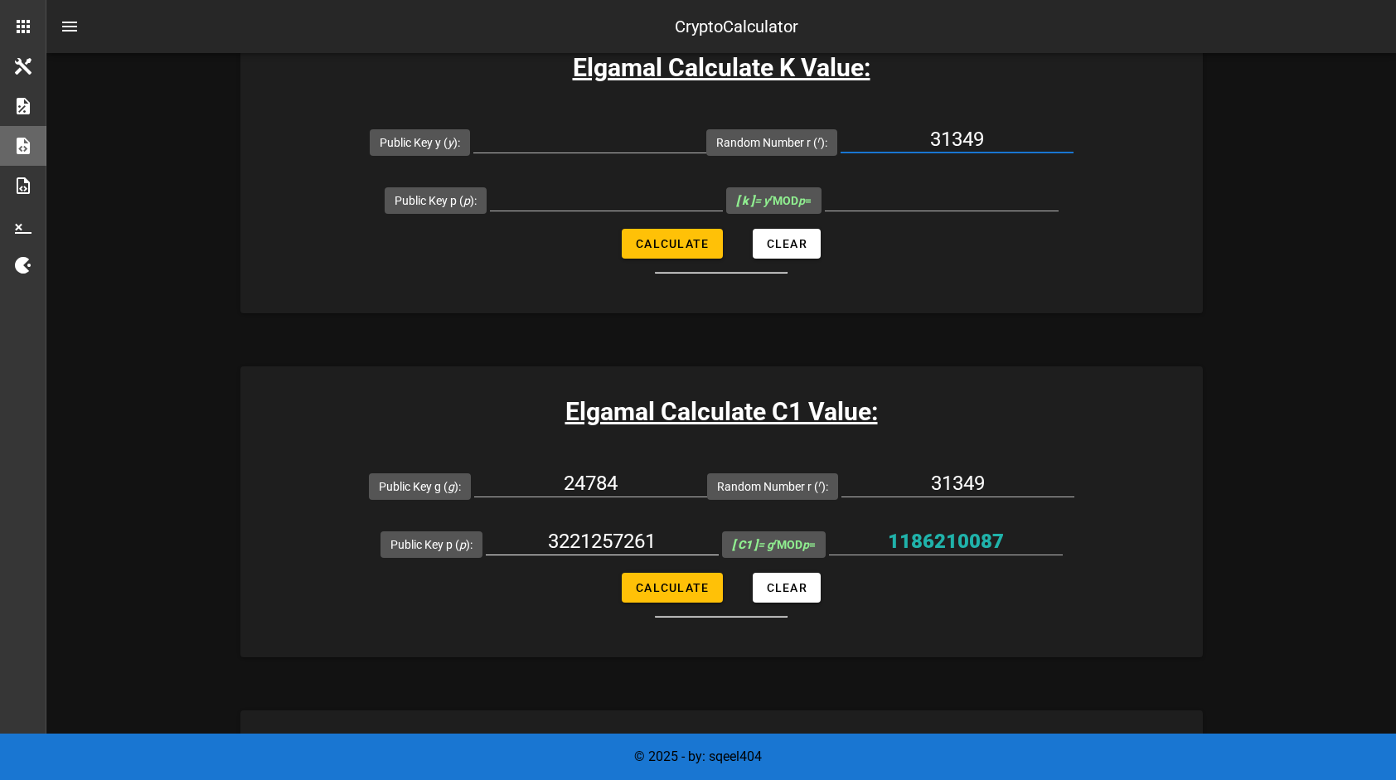
click at [592, 541] on input "3221257261" at bounding box center [602, 541] width 233 height 27
click at [595, 150] on input "Public Key y ( y ):" at bounding box center [589, 139] width 233 height 27
click at [581, 211] on div at bounding box center [606, 206] width 233 height 45
click at [576, 191] on input "Public Key p ( p ):" at bounding box center [606, 197] width 233 height 27
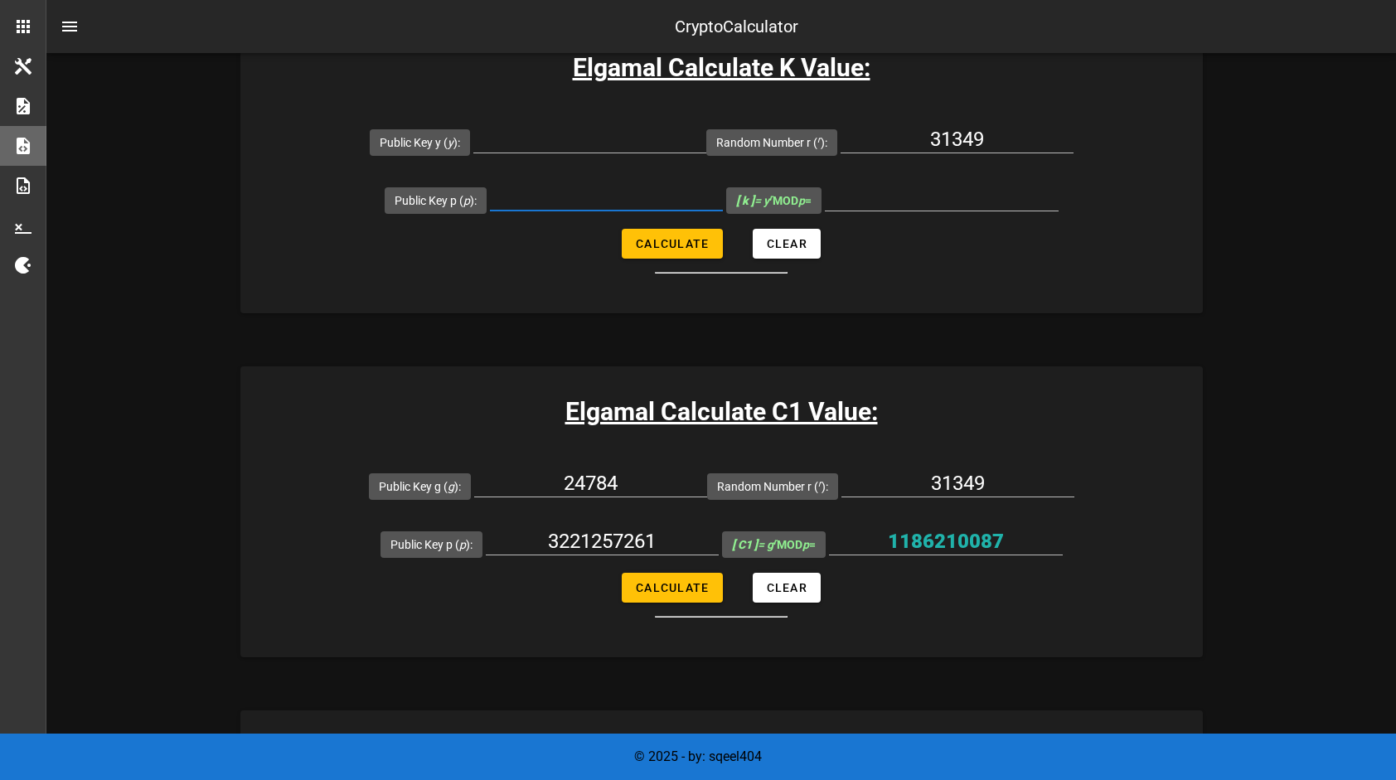
paste input "3221257261"
type input "3221257261"
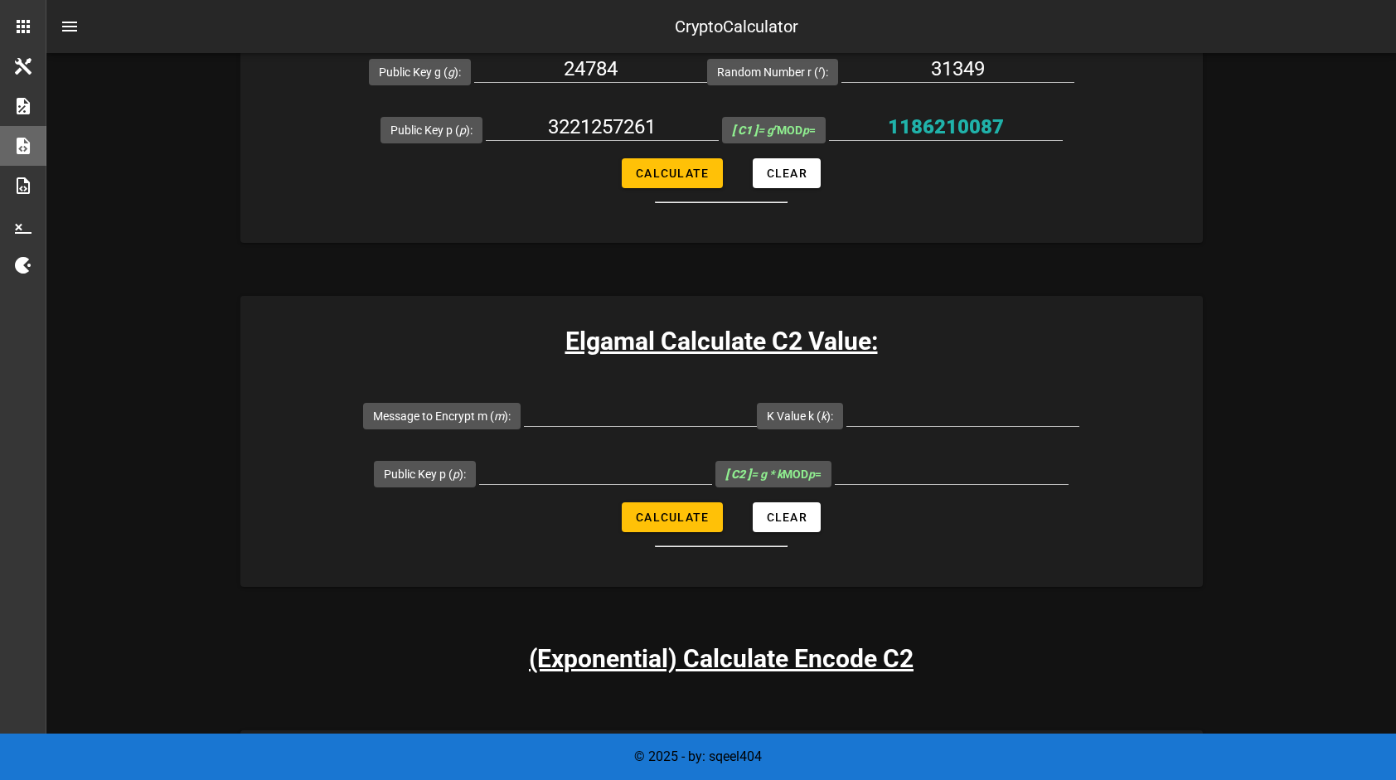
scroll to position [912, 0]
